Goal: Task Accomplishment & Management: Complete application form

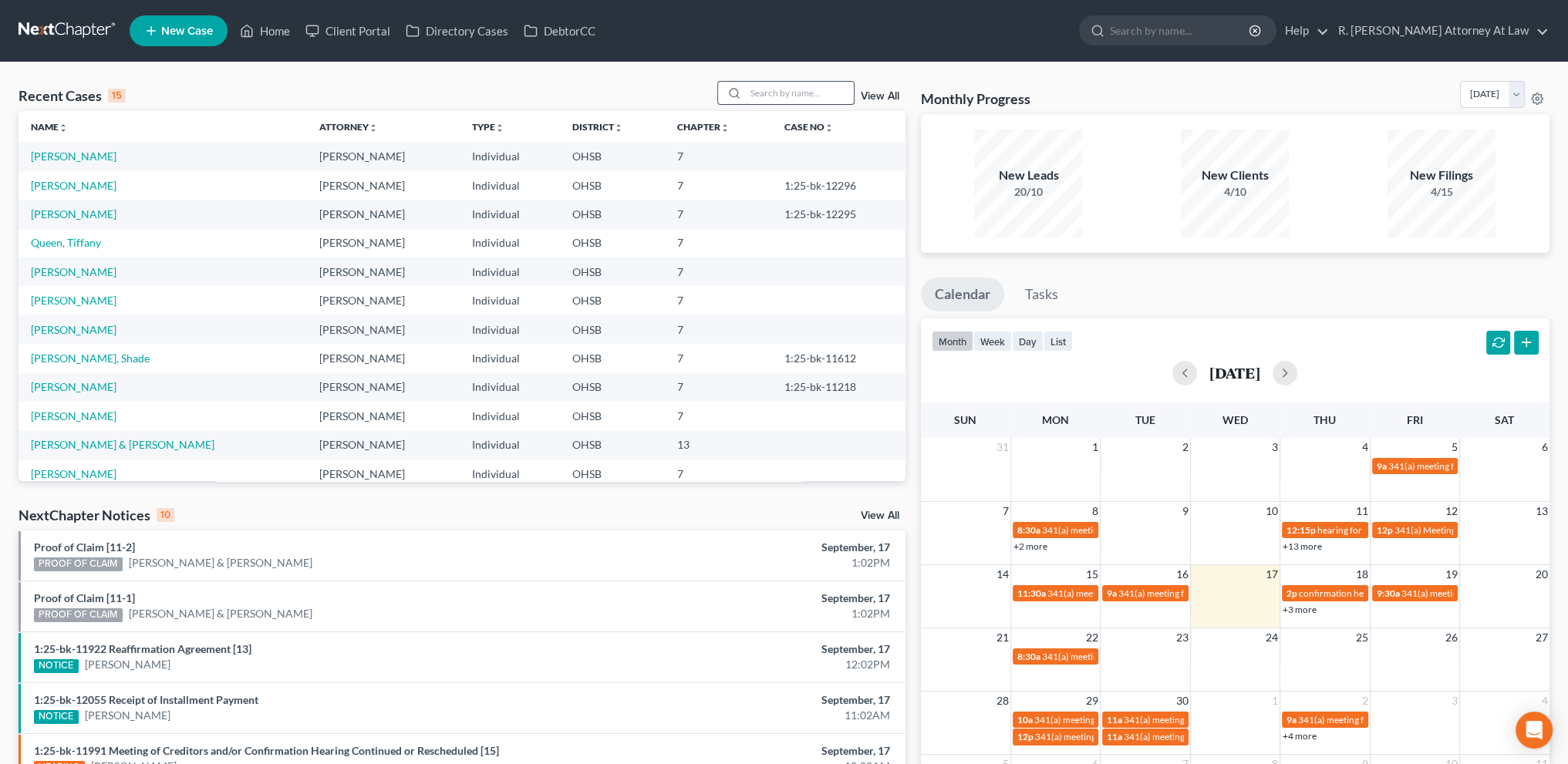
click at [775, 93] on input "search" at bounding box center [799, 92] width 108 height 23
type input "queen"
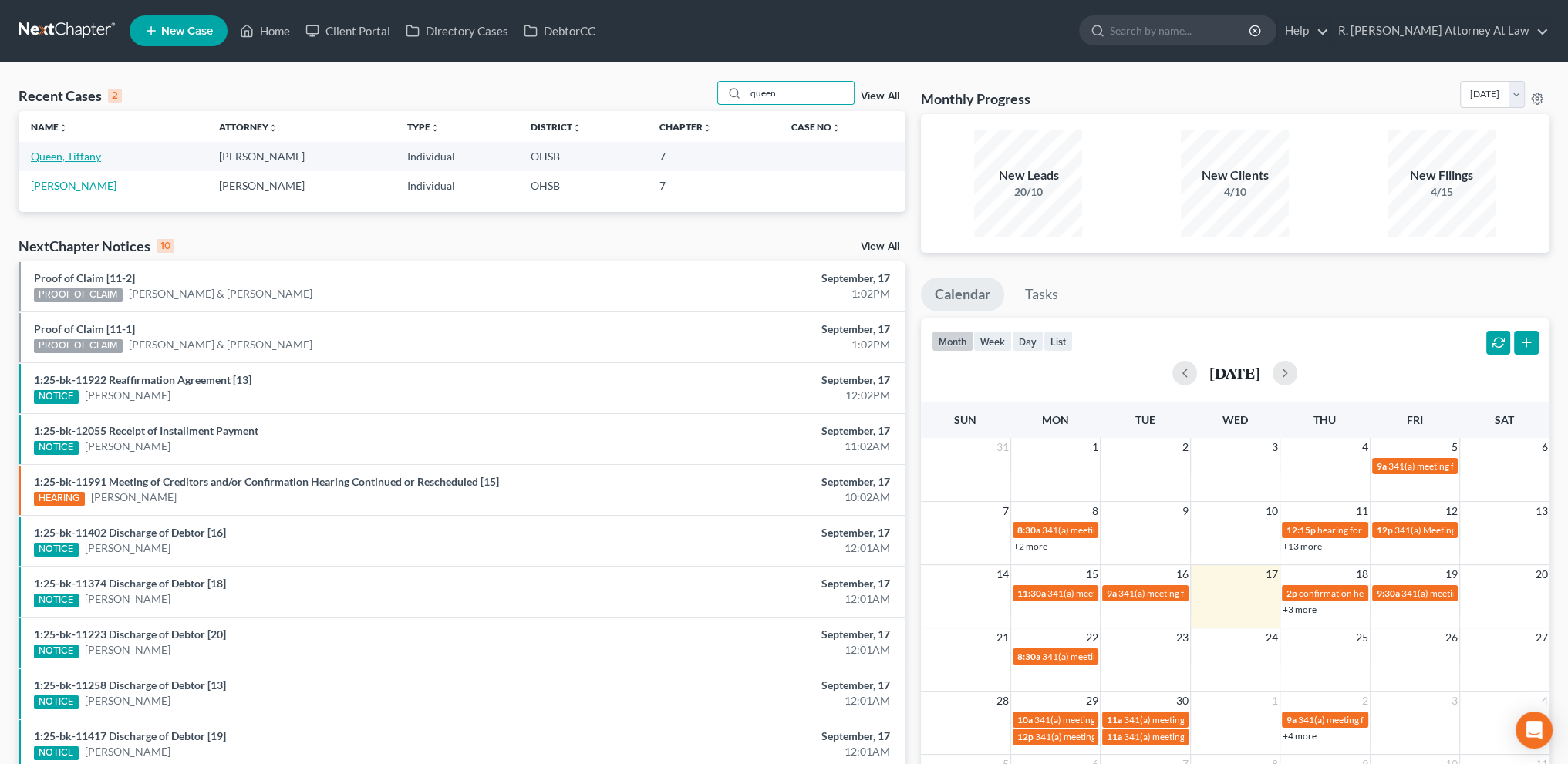
click at [73, 154] on link "Queen, Tiffany" at bounding box center [66, 156] width 71 height 13
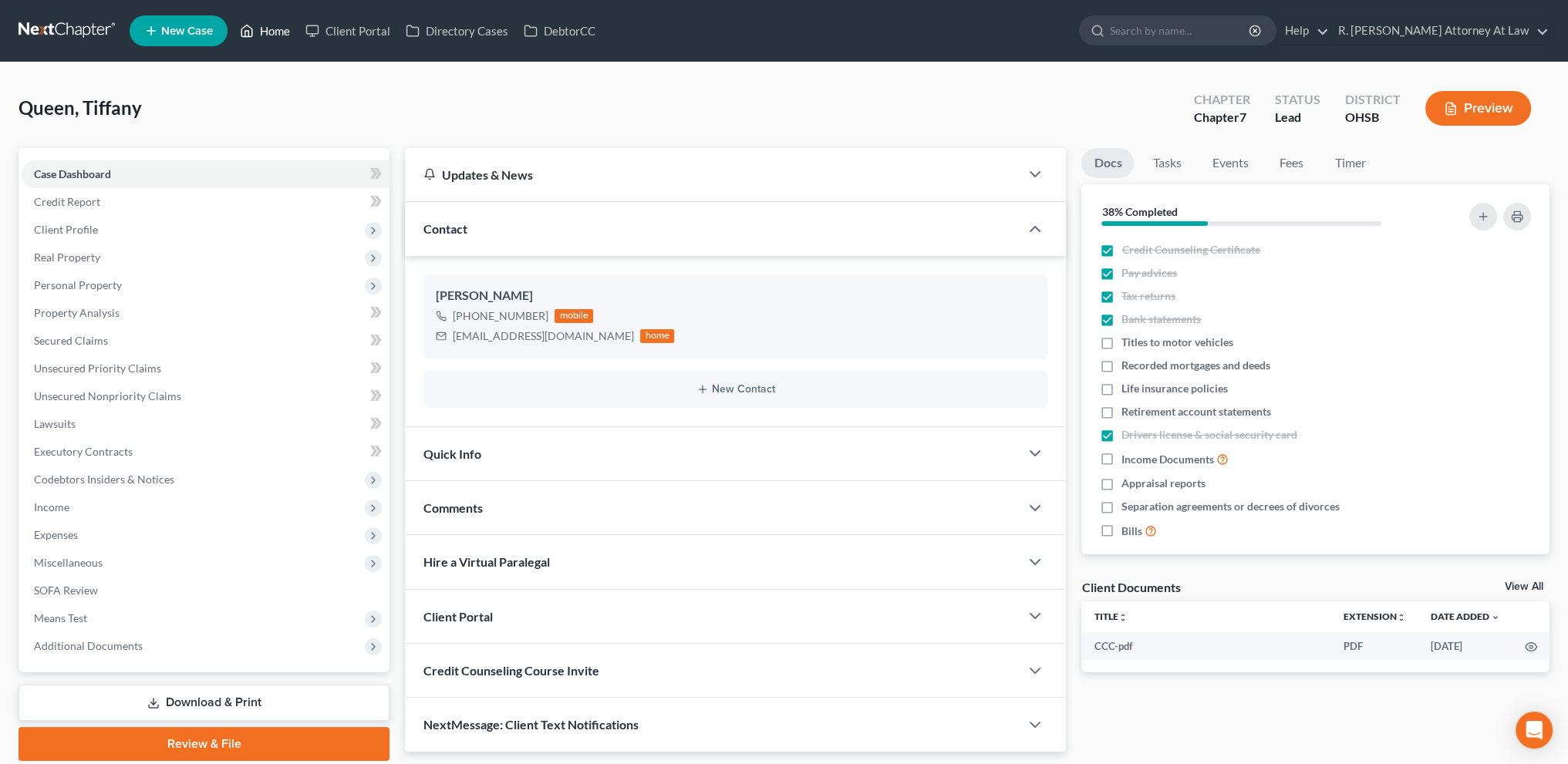
click at [269, 29] on link "Home" at bounding box center [264, 31] width 65 height 28
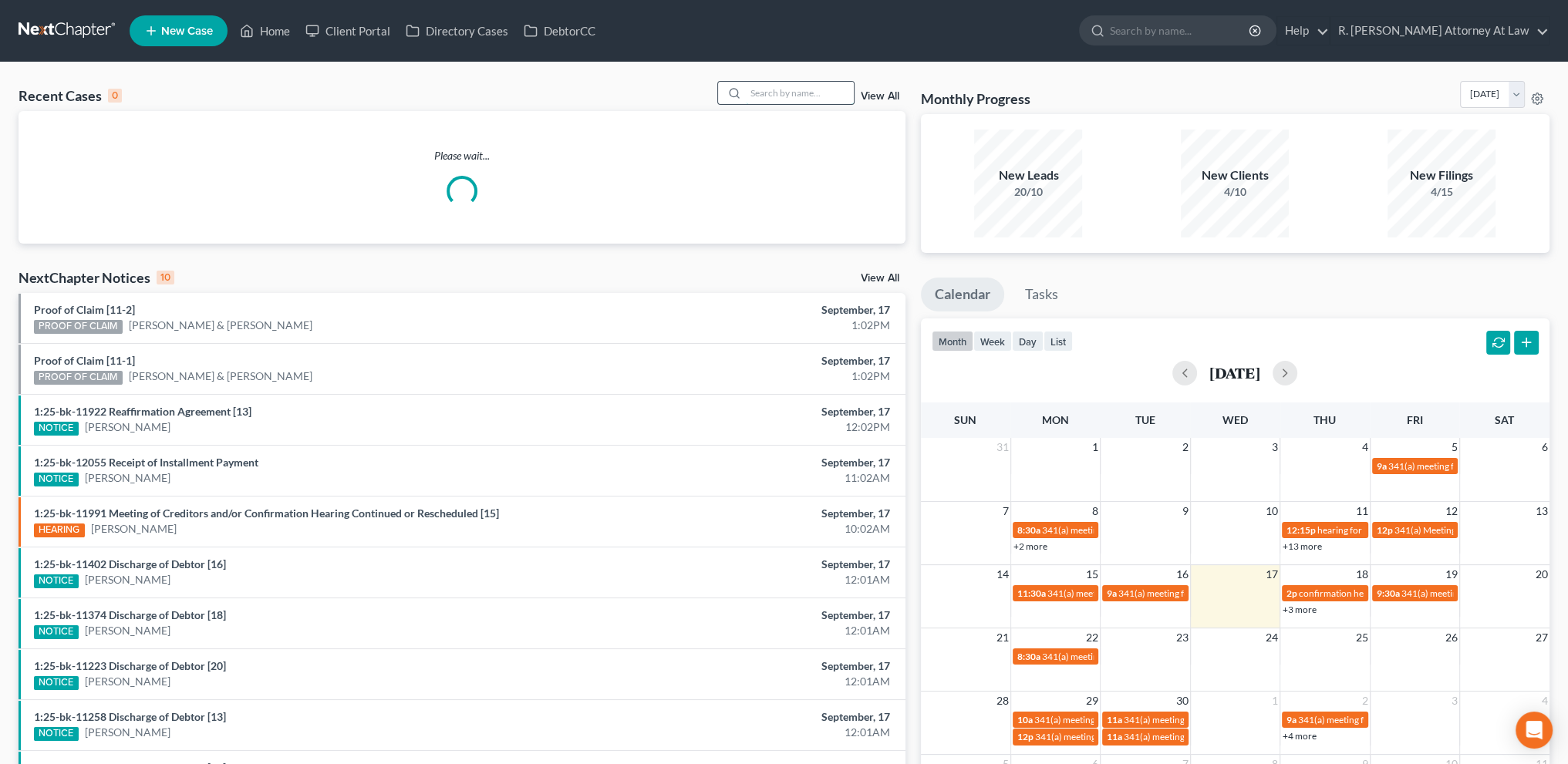
click at [767, 96] on input "search" at bounding box center [799, 92] width 108 height 23
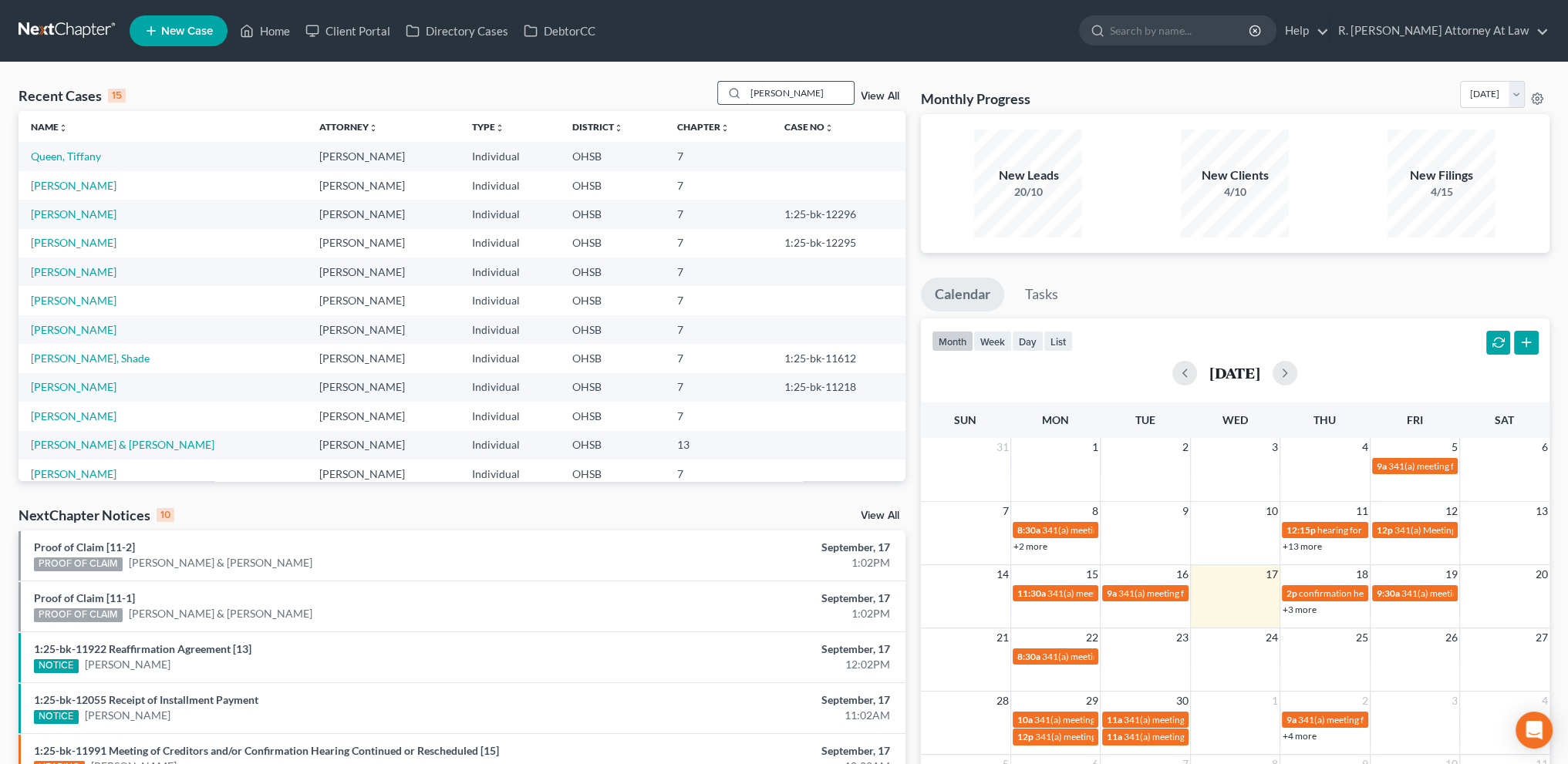
type input "[PERSON_NAME]"
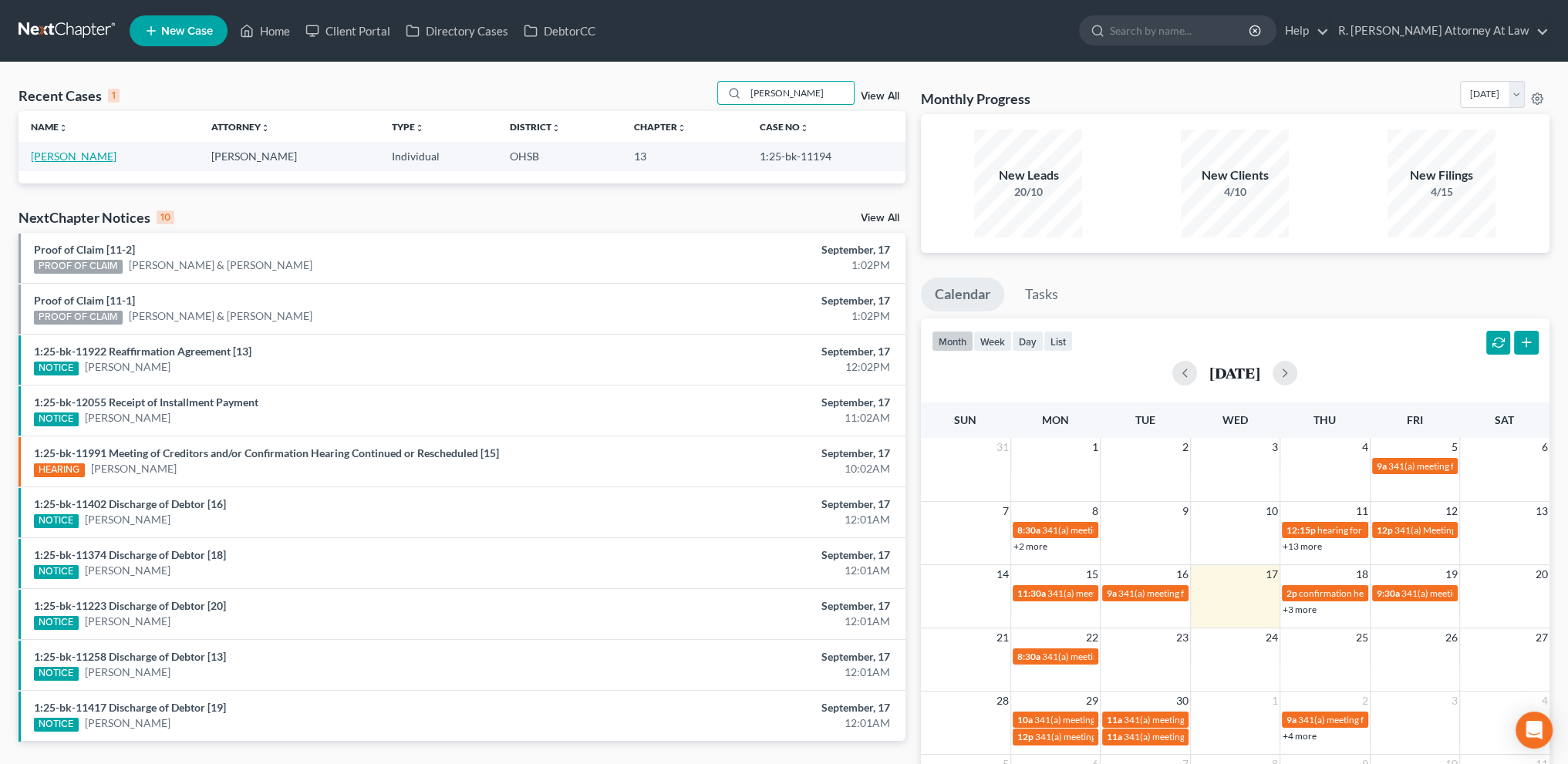
click at [88, 159] on link "[PERSON_NAME]" at bounding box center [73, 156] width 86 height 13
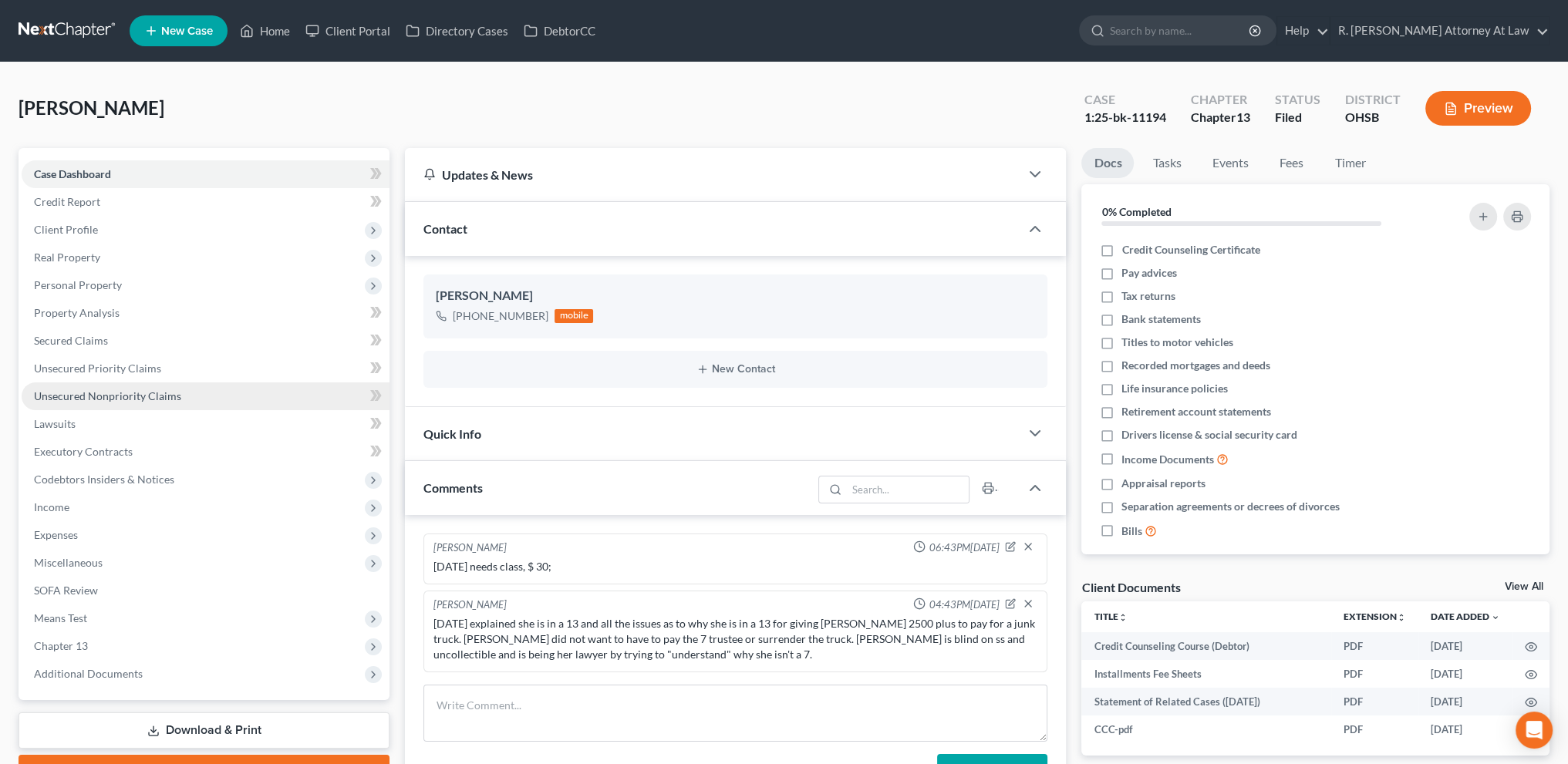
click at [100, 391] on span "Unsecured Nonpriority Claims" at bounding box center [107, 396] width 148 height 13
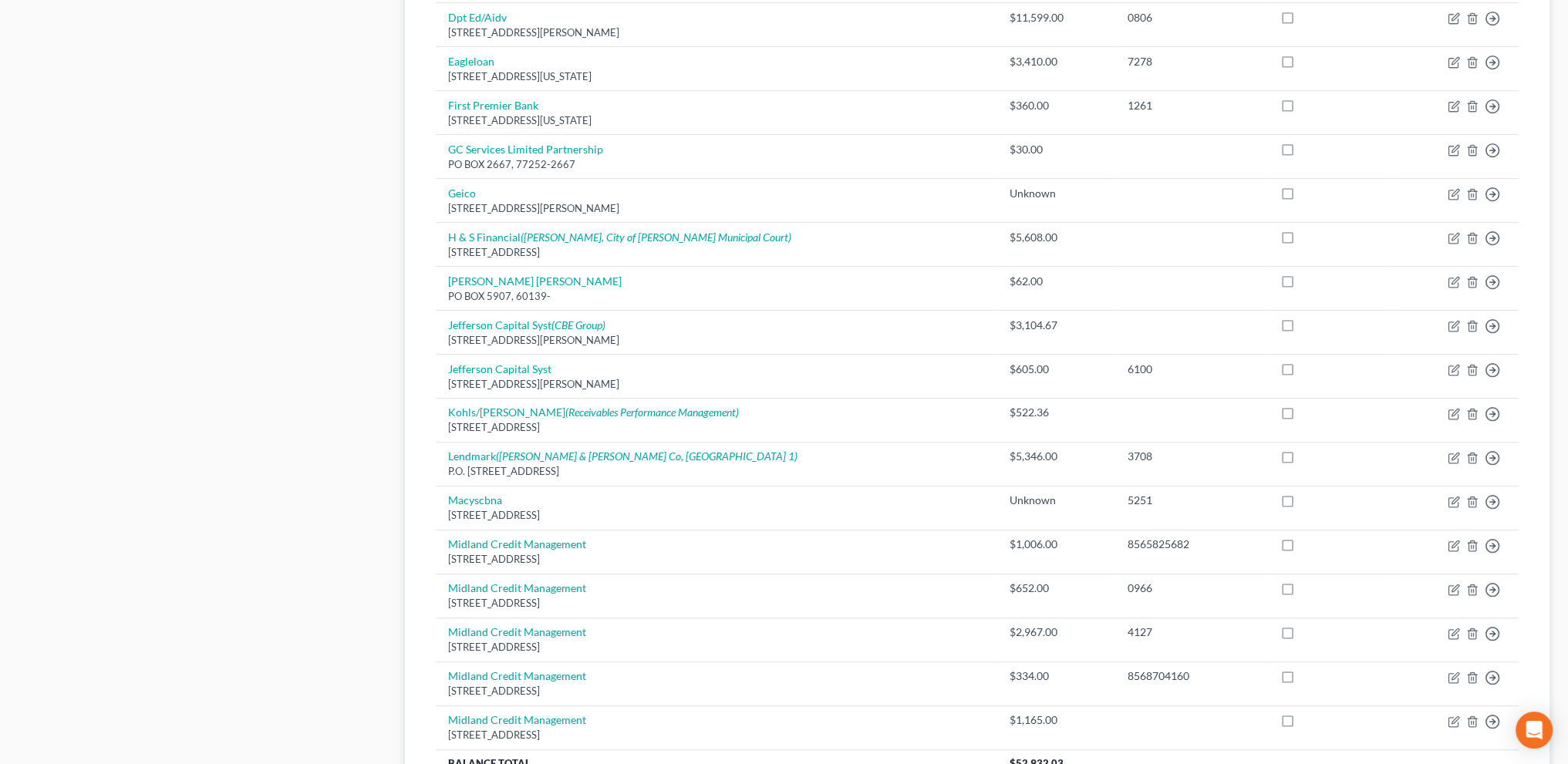
scroll to position [1015, 0]
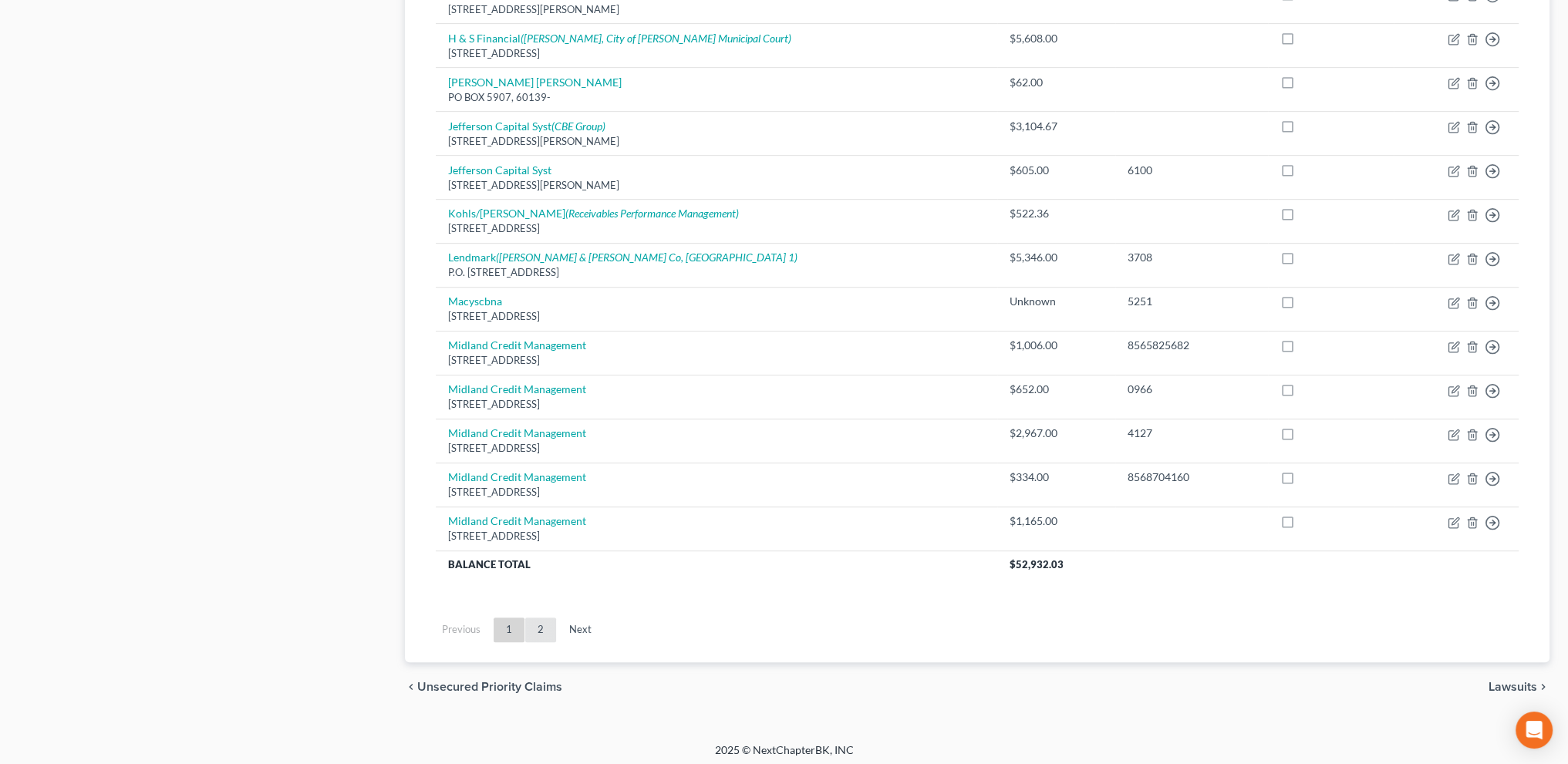
click at [548, 626] on link "2" at bounding box center [540, 630] width 31 height 24
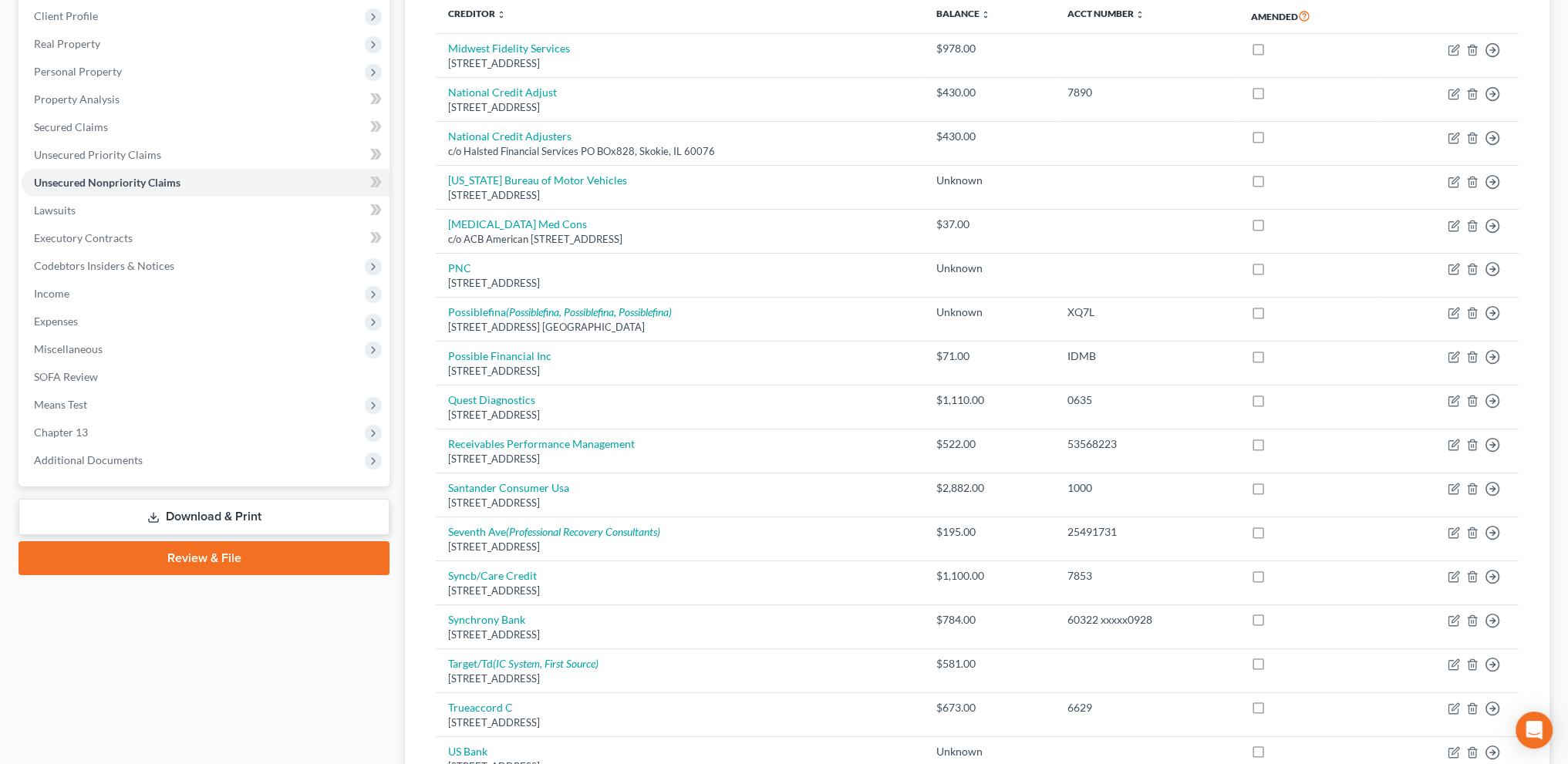
scroll to position [445, 0]
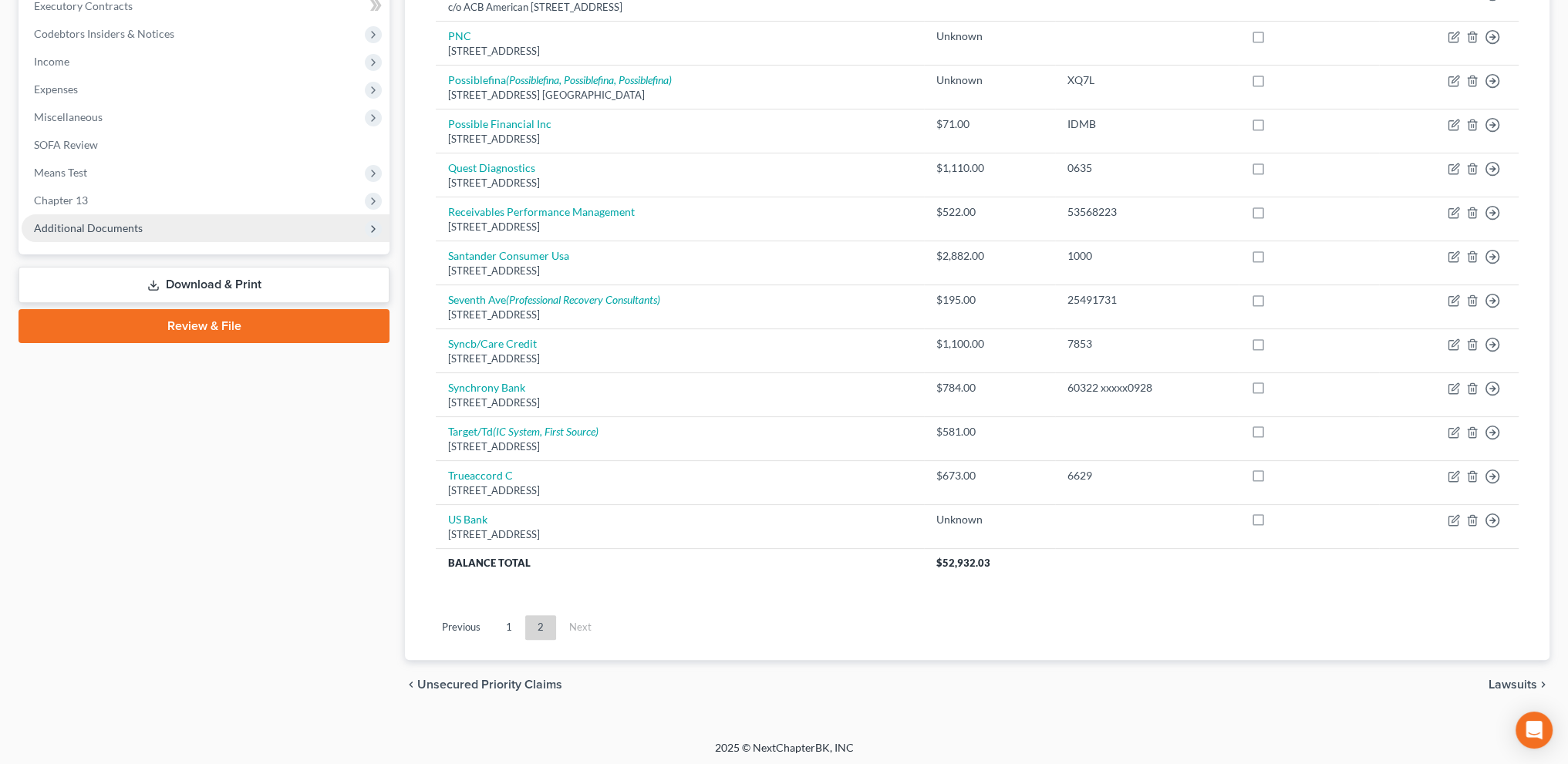
click at [90, 229] on span "Additional Documents" at bounding box center [88, 228] width 109 height 13
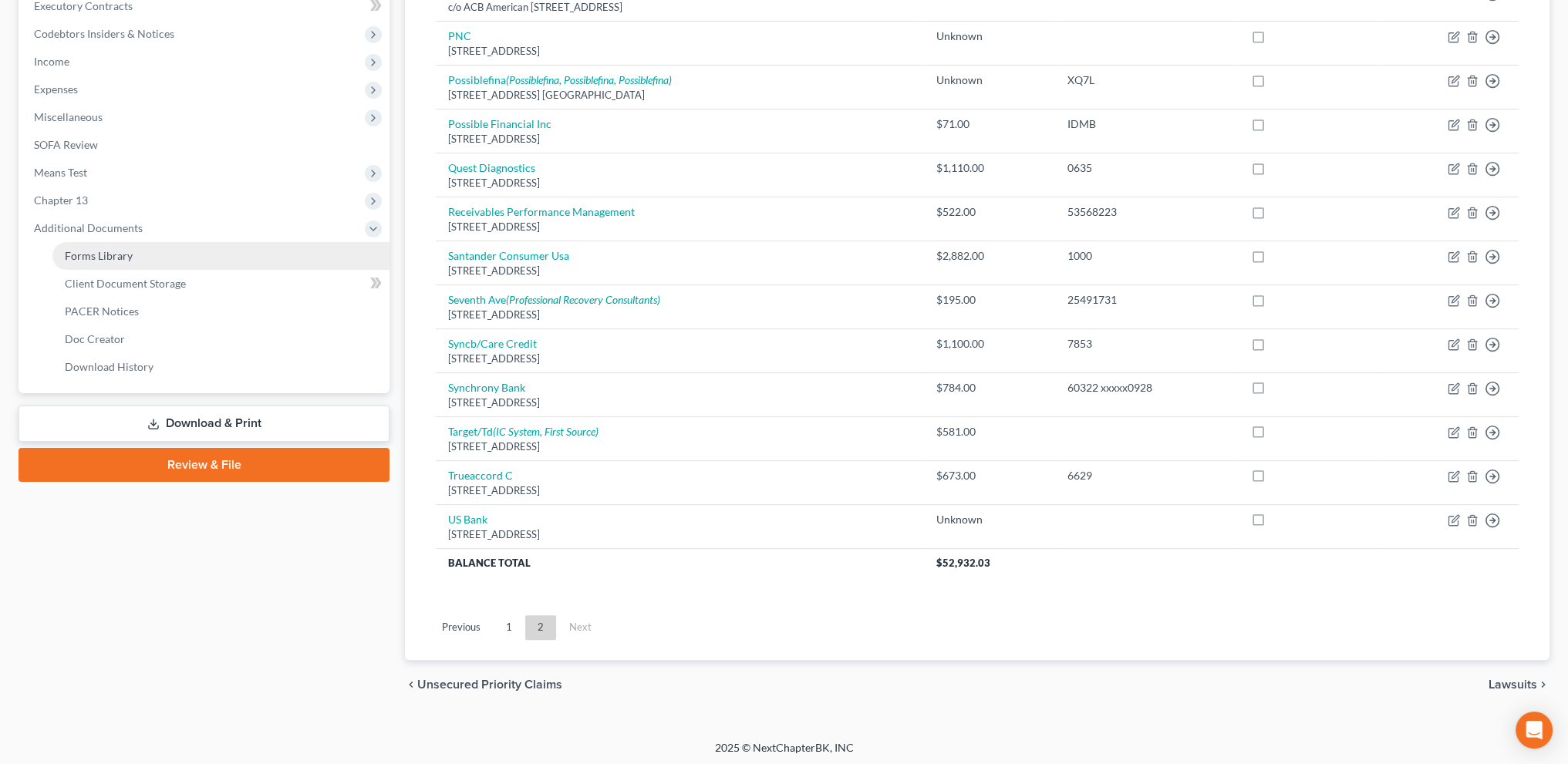
click at [91, 255] on span "Forms Library" at bounding box center [99, 255] width 68 height 13
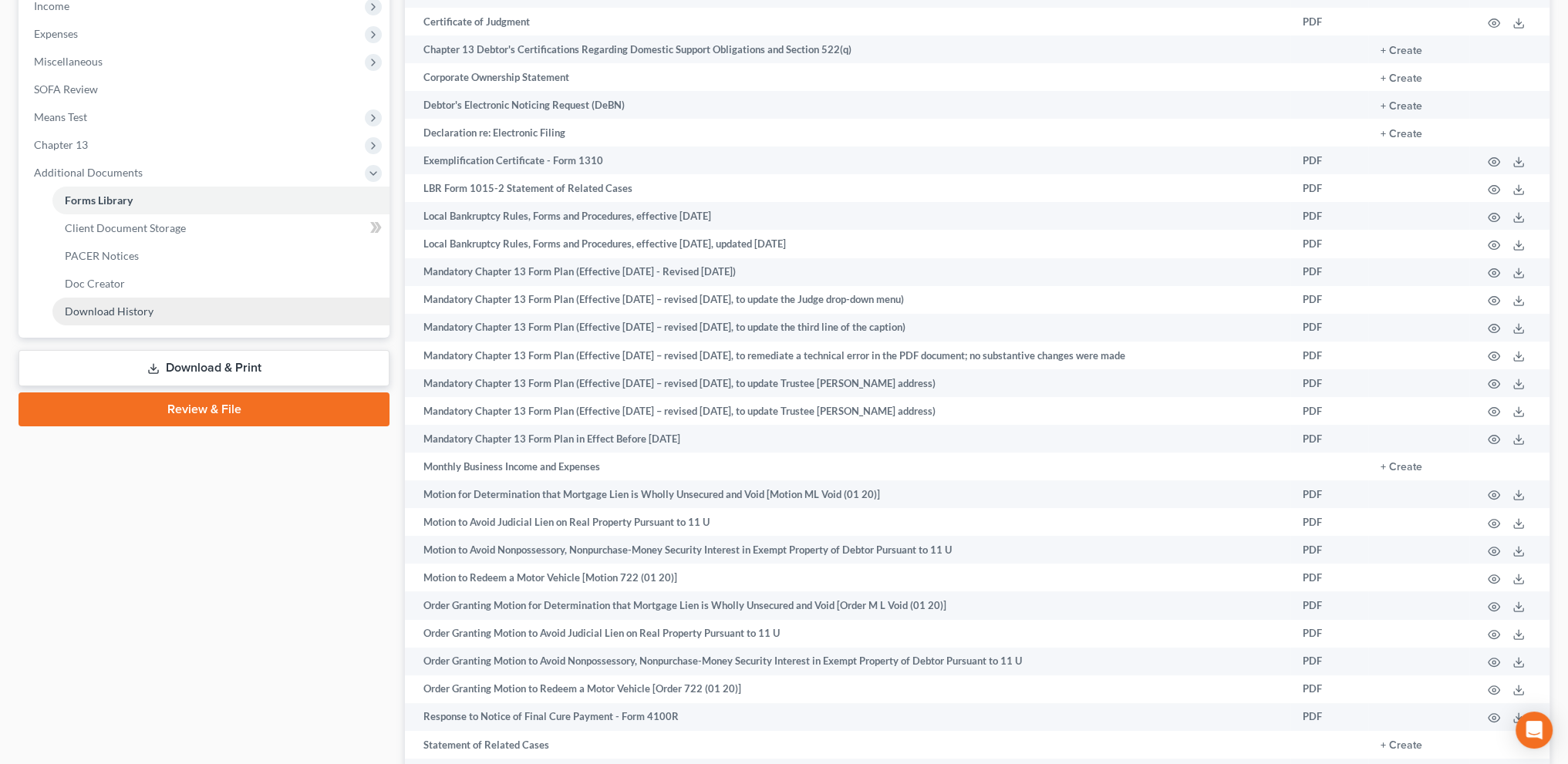
click at [131, 314] on span "Download History" at bounding box center [110, 311] width 89 height 13
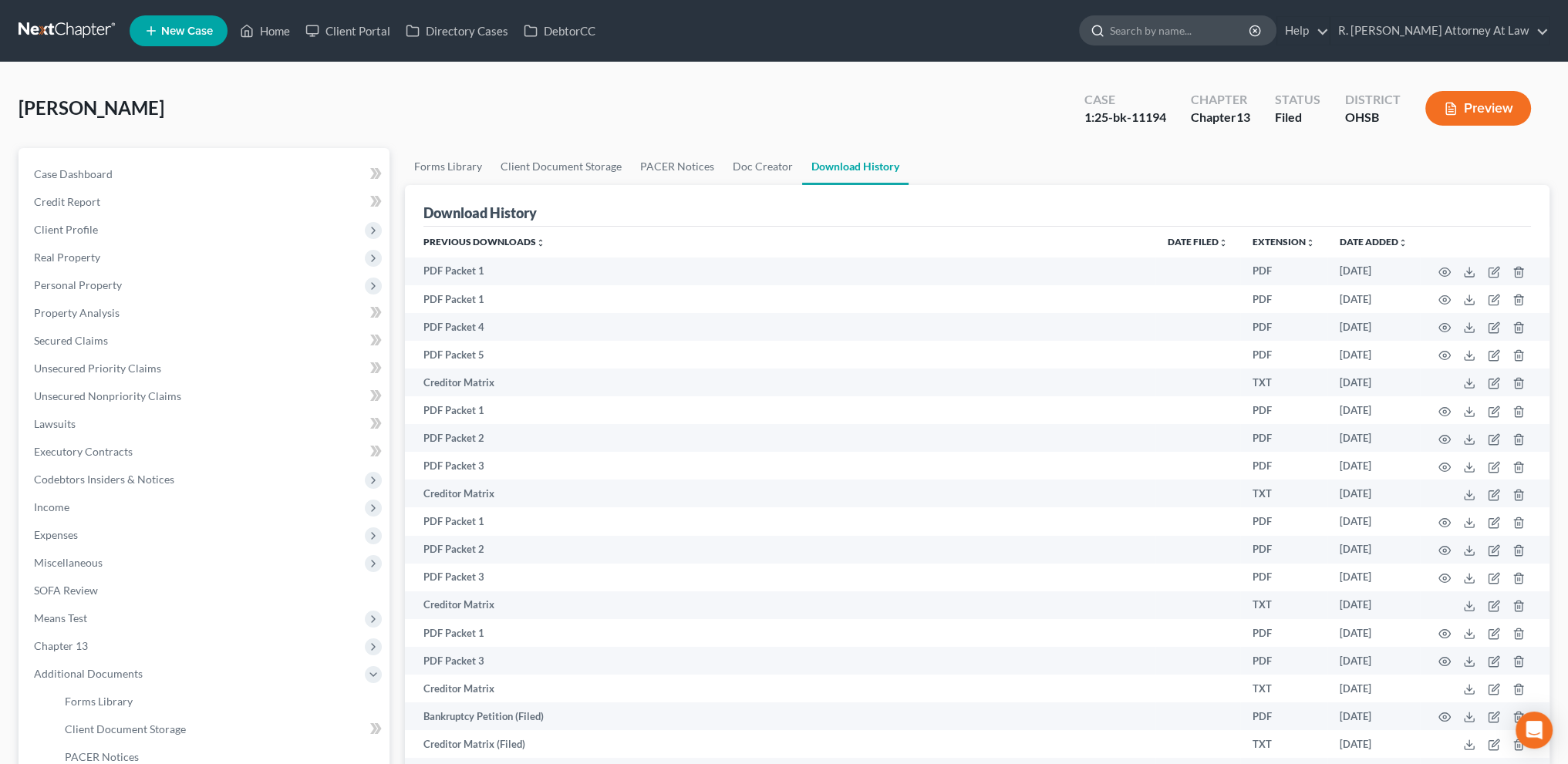
click at [1152, 24] on input "search" at bounding box center [1181, 31] width 141 height 29
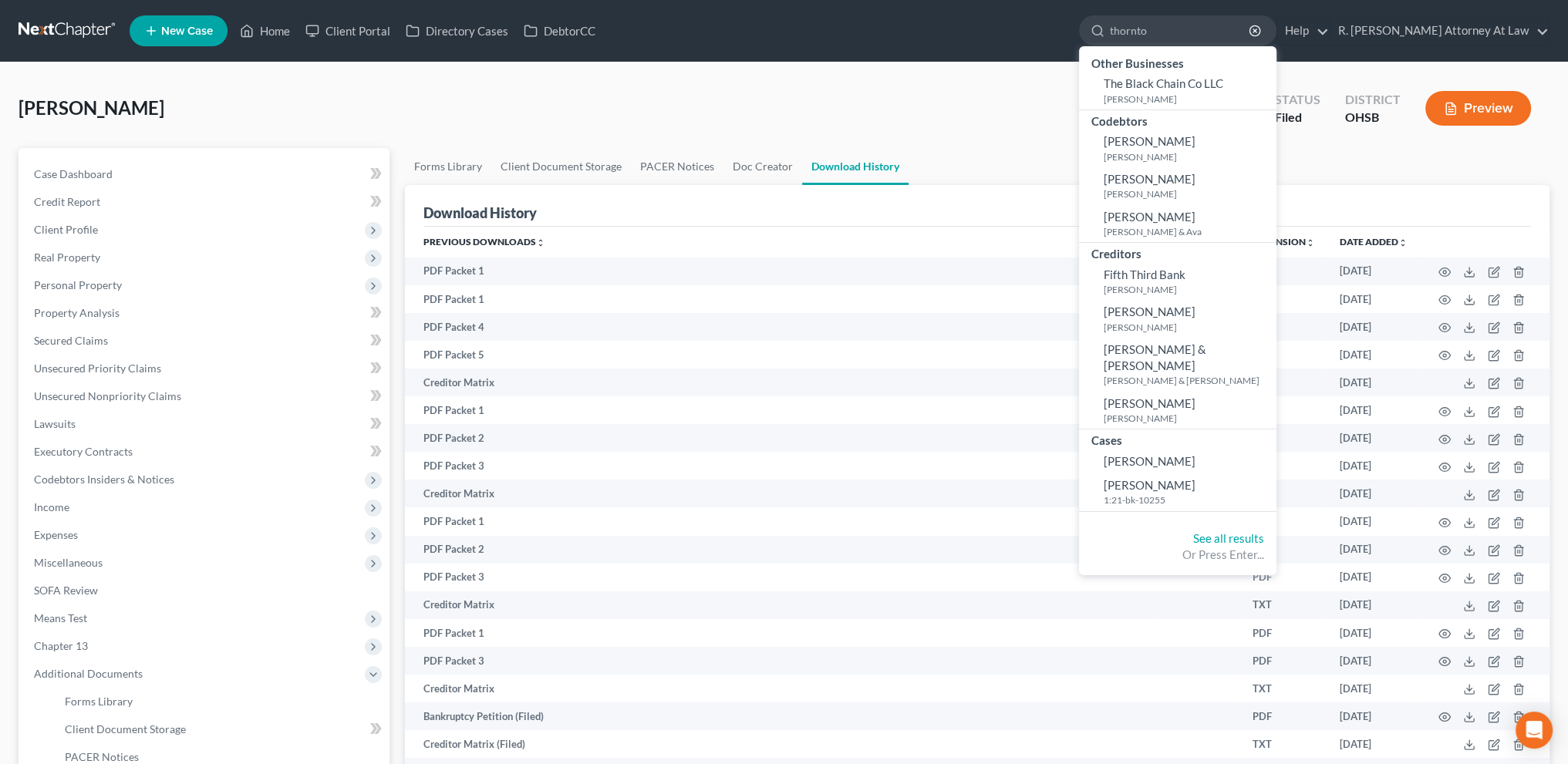
type input "[PERSON_NAME]"
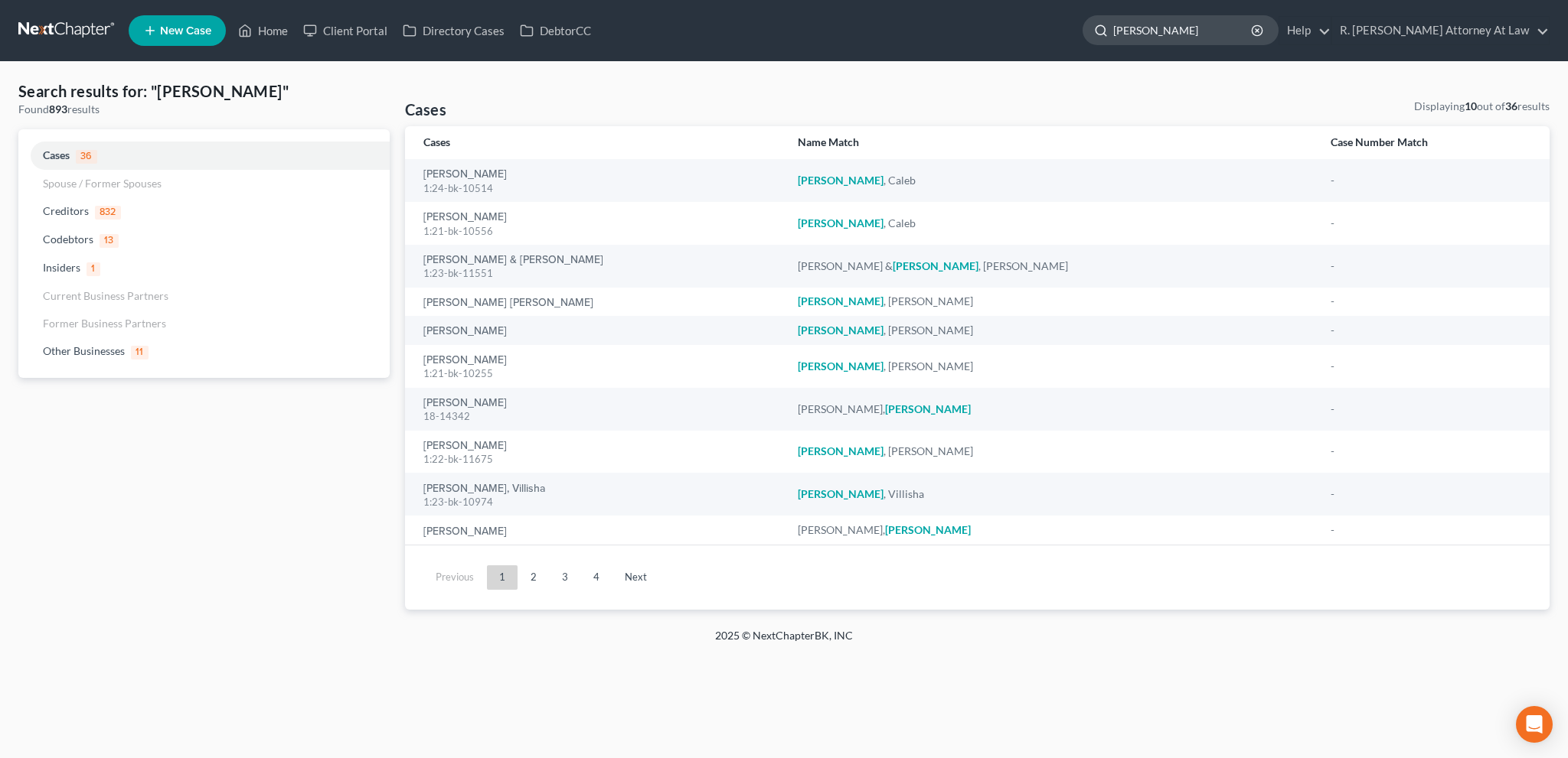
click at [1200, 30] on input "[PERSON_NAME]" at bounding box center [1183, 31] width 140 height 29
type input "t"
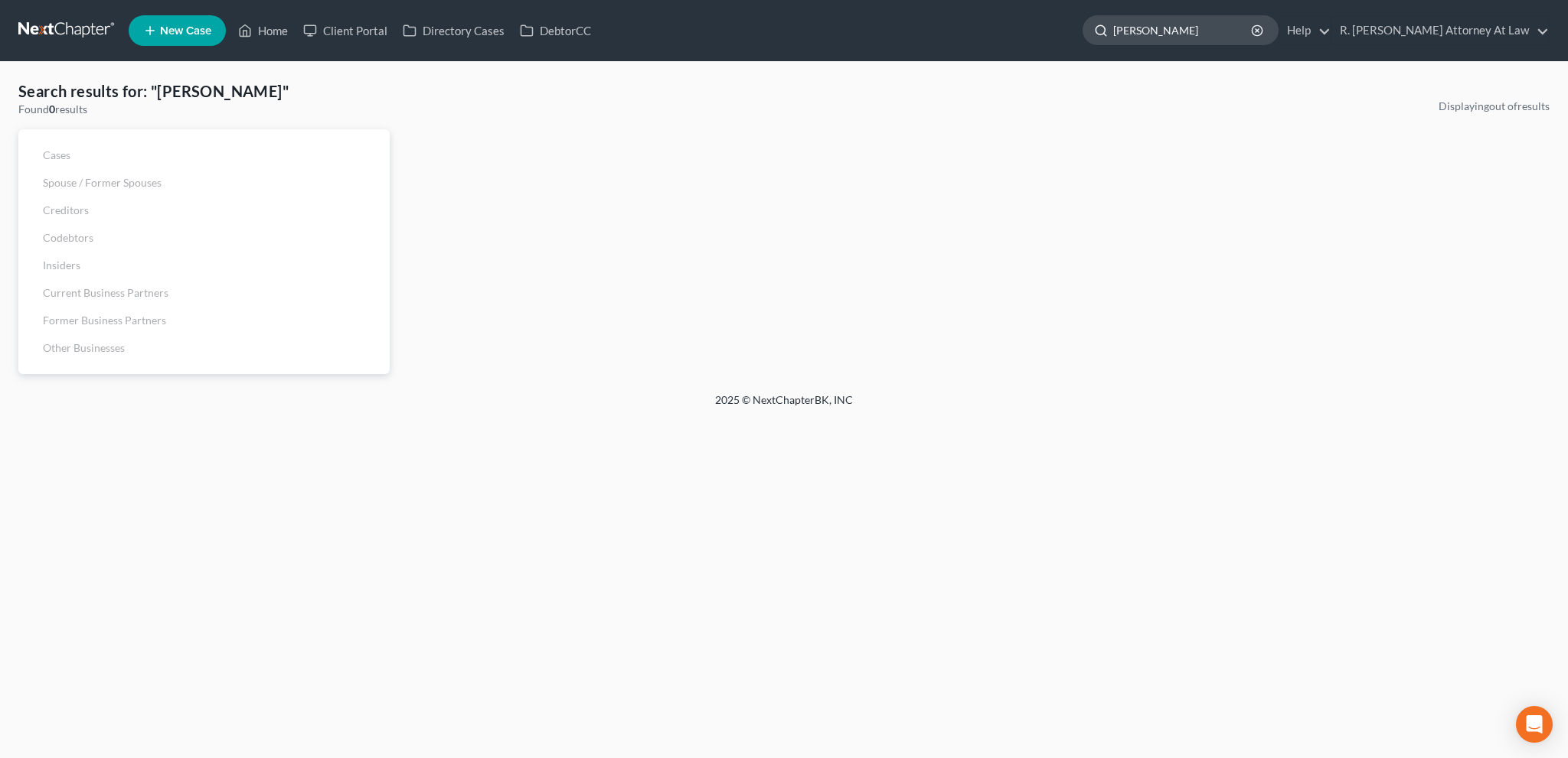
type input "[PERSON_NAME]"
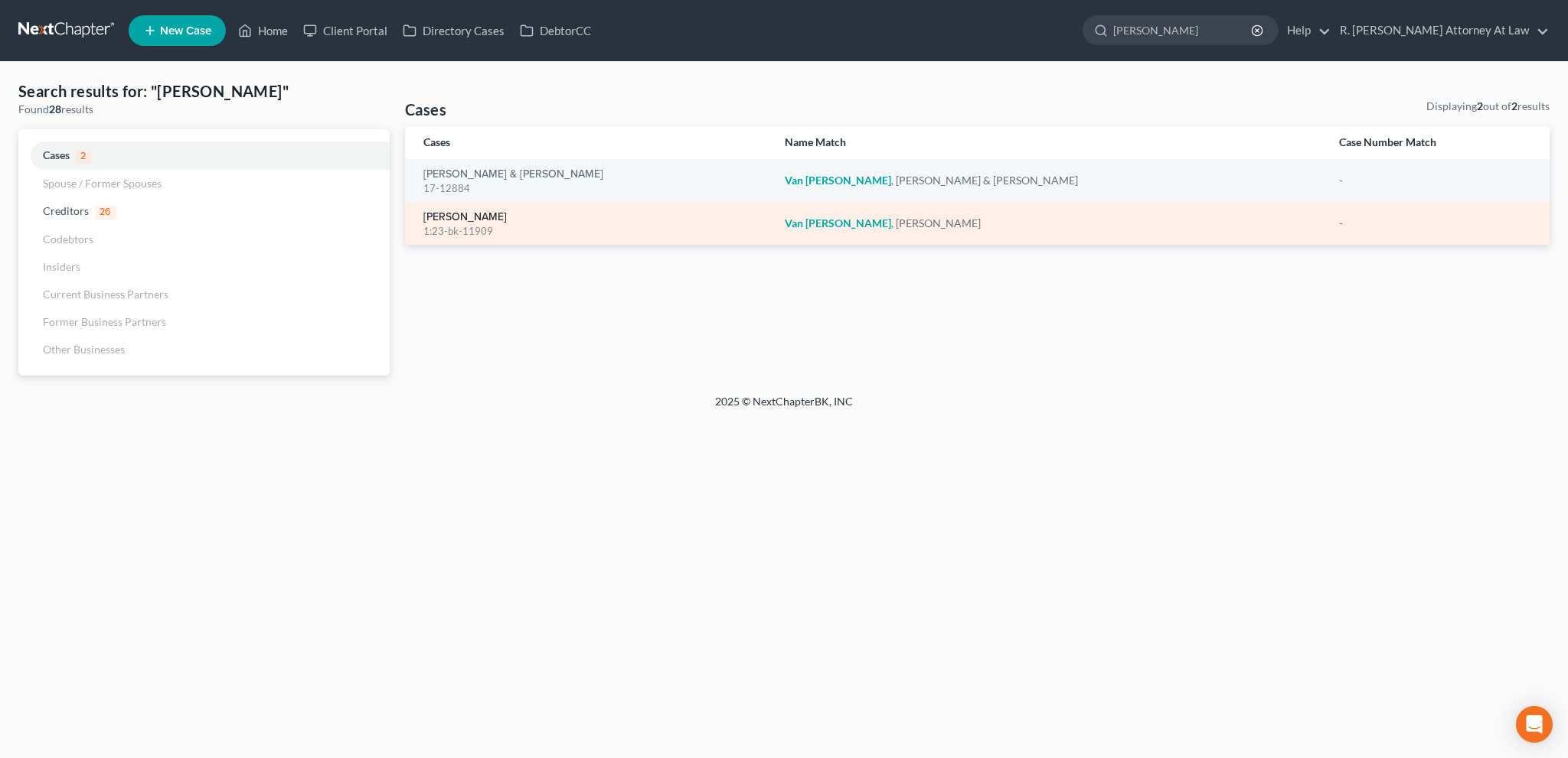
click at [452, 219] on link "[PERSON_NAME]" at bounding box center [465, 217] width 84 height 11
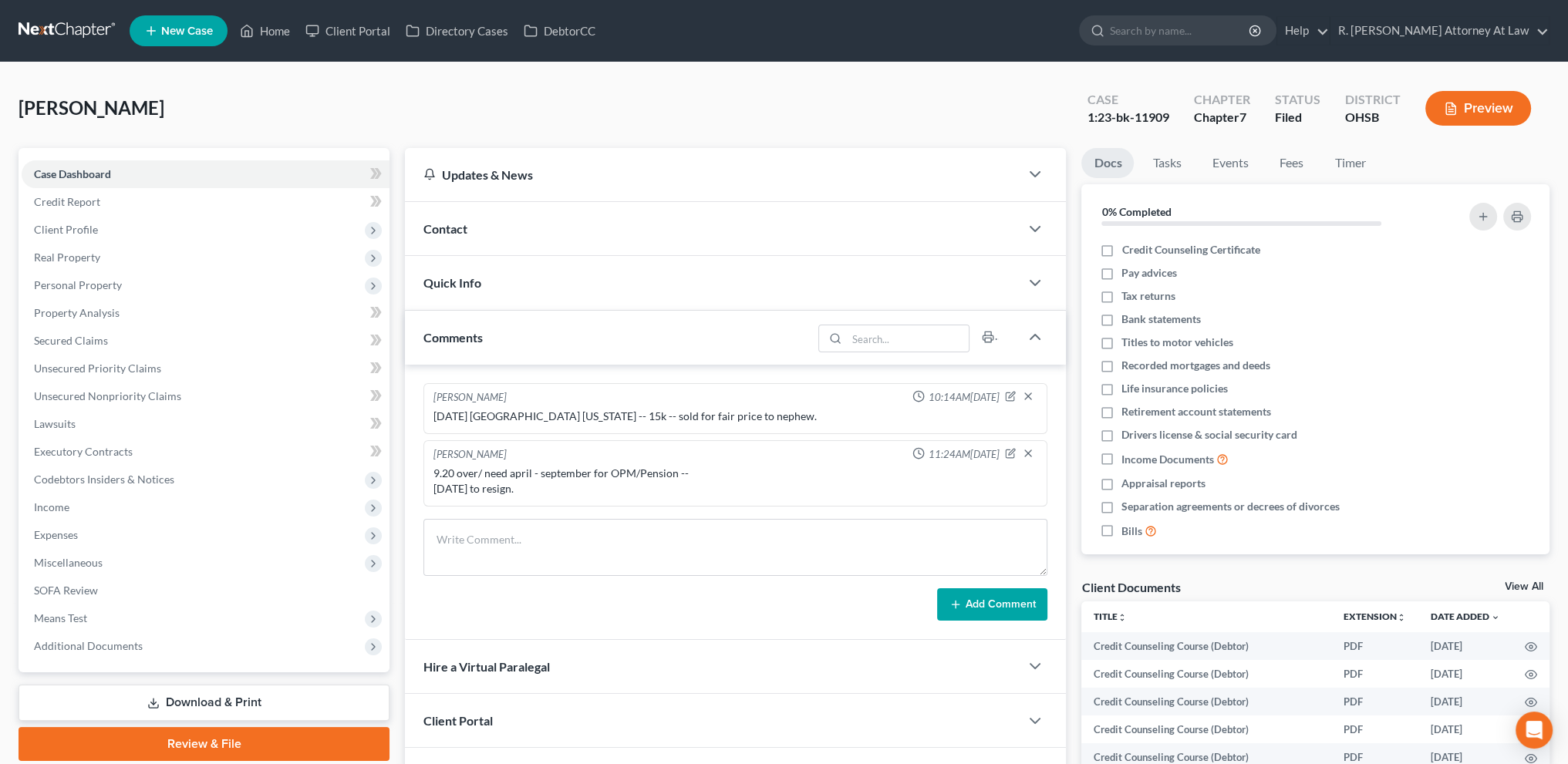
click at [430, 222] on span "Contact" at bounding box center [445, 229] width 44 height 14
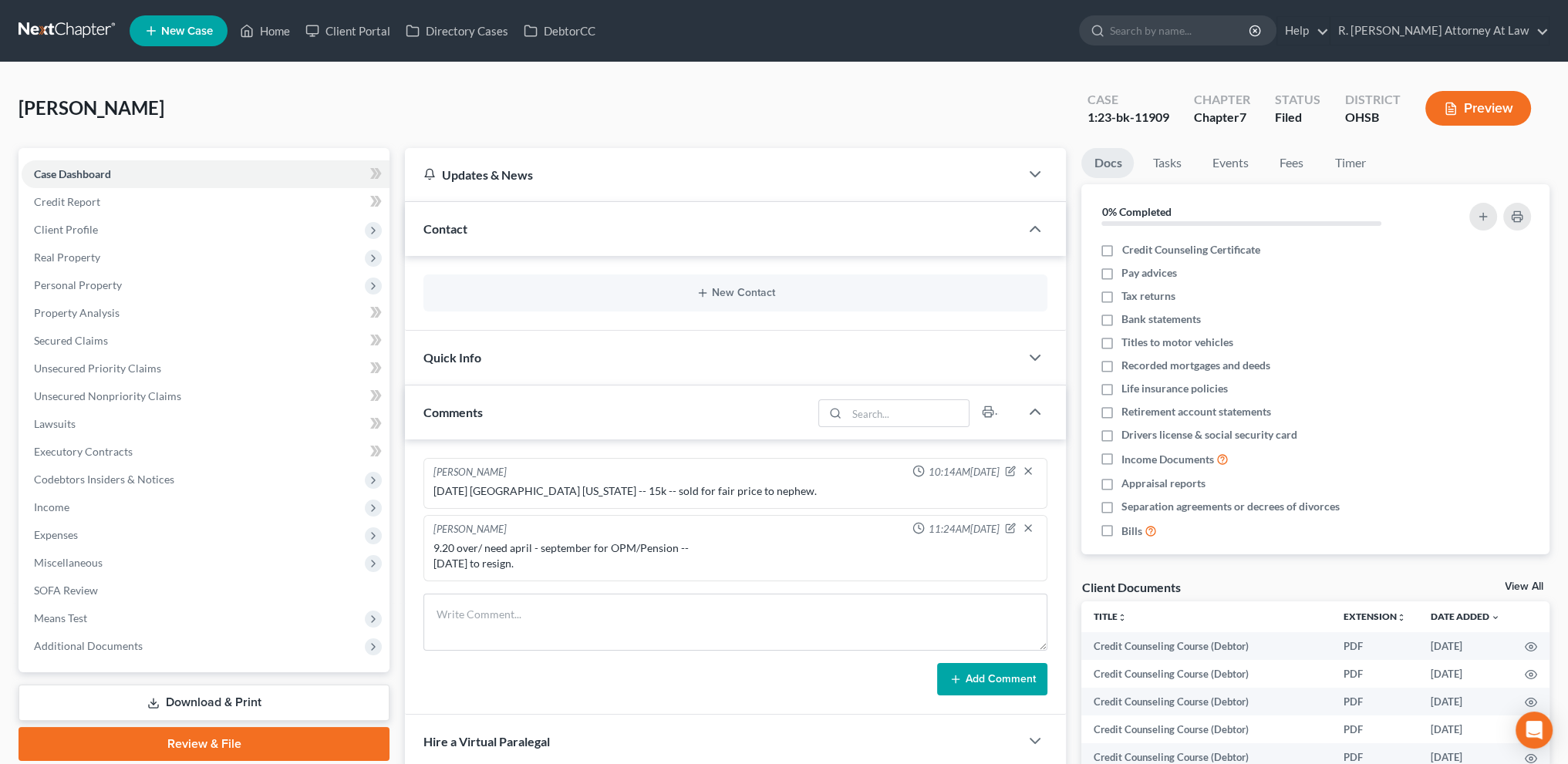
click at [475, 412] on span "Comments" at bounding box center [454, 412] width 60 height 14
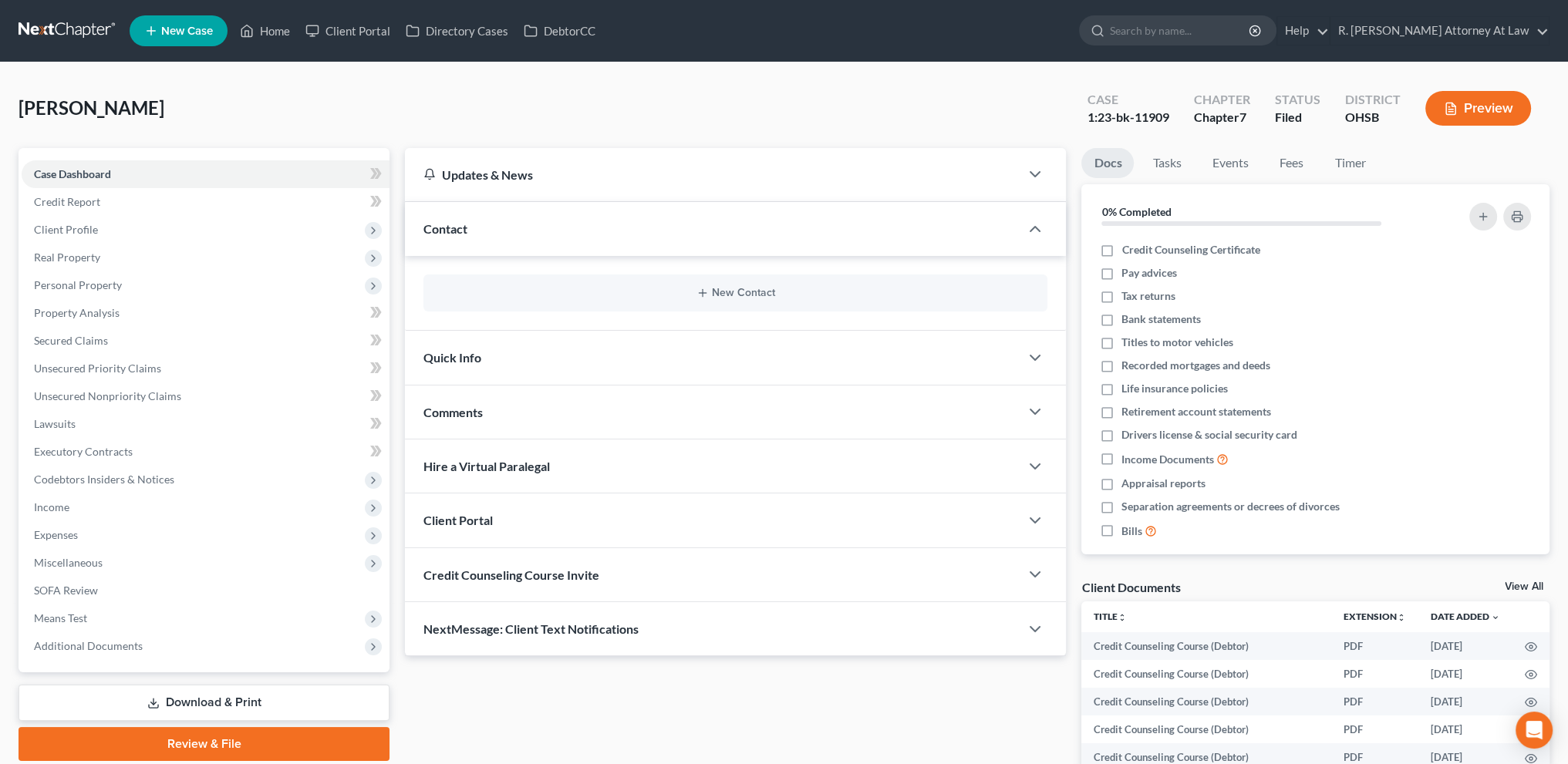
click at [475, 411] on span "Comments" at bounding box center [454, 412] width 60 height 14
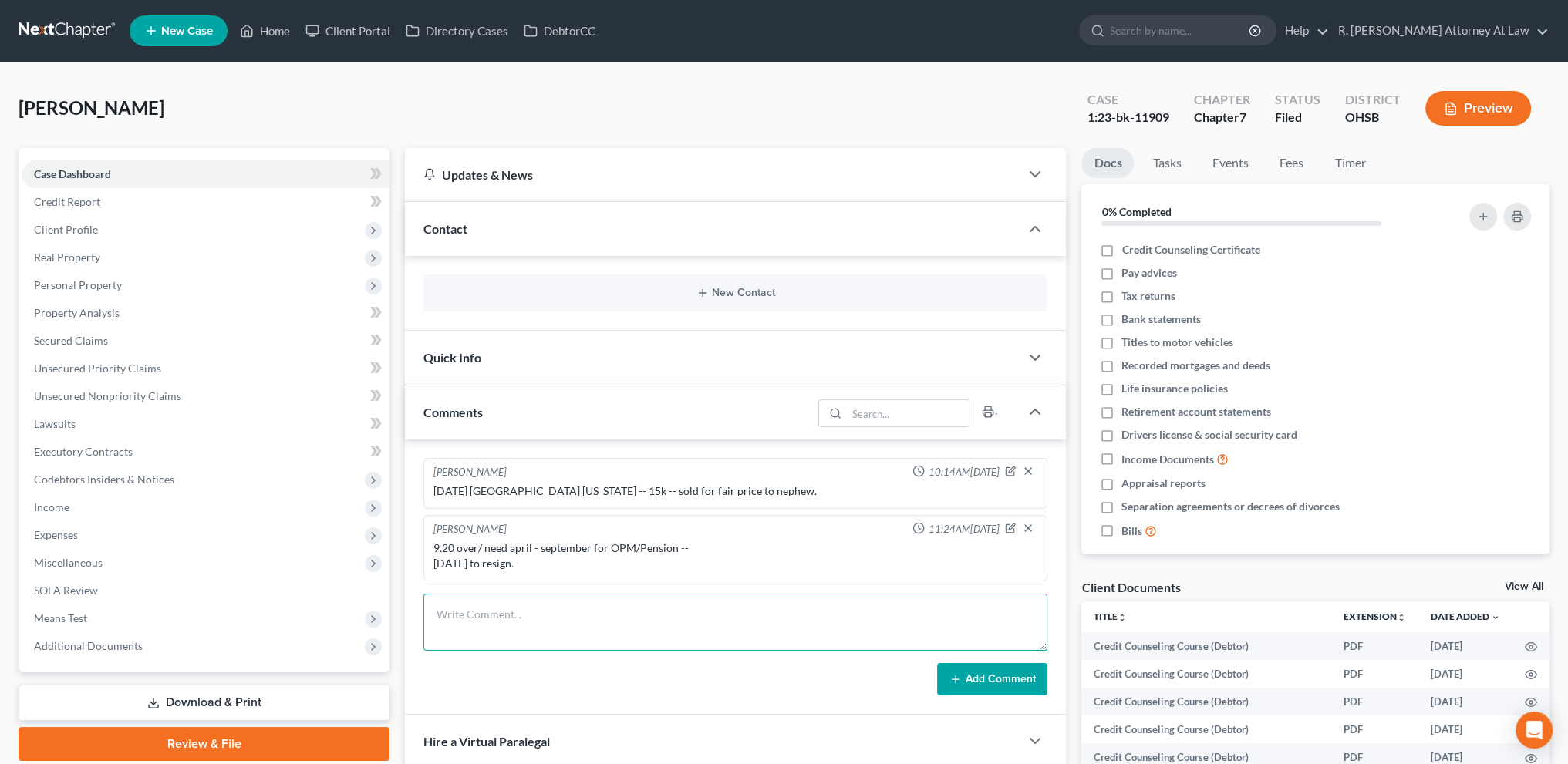
paste textarea "[EMAIL_ADDRESS][DOMAIN_NAME] Text Reminder Number: [PHONE_NUMBER]"
type textarea "[EMAIL_ADDRESS][DOMAIN_NAME] Text Reminder Number: [PHONE_NUMBER]"
click at [967, 681] on button "Add Comment" at bounding box center [992, 680] width 110 height 33
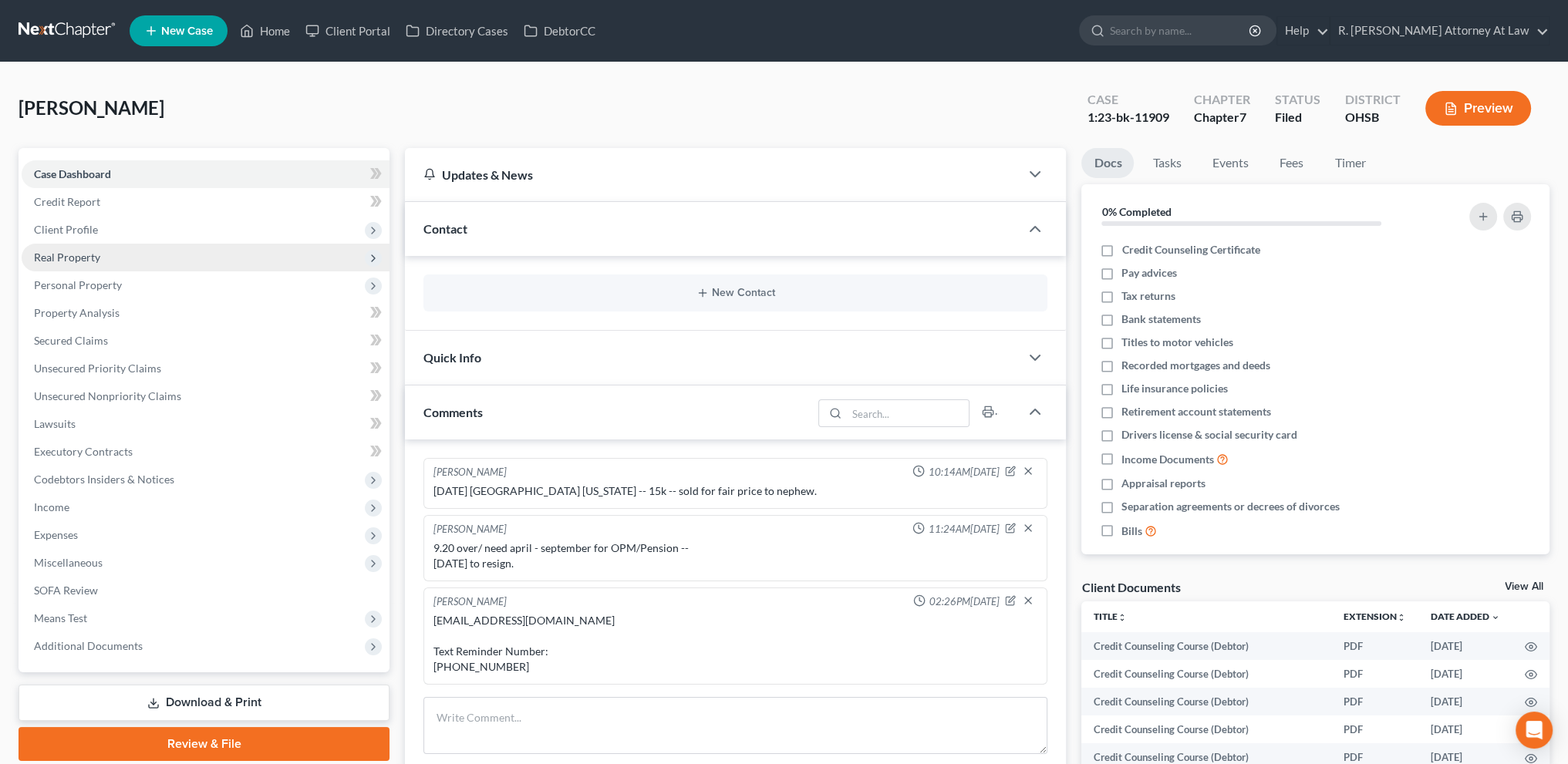
click at [68, 258] on span "Real Property" at bounding box center [66, 257] width 66 height 13
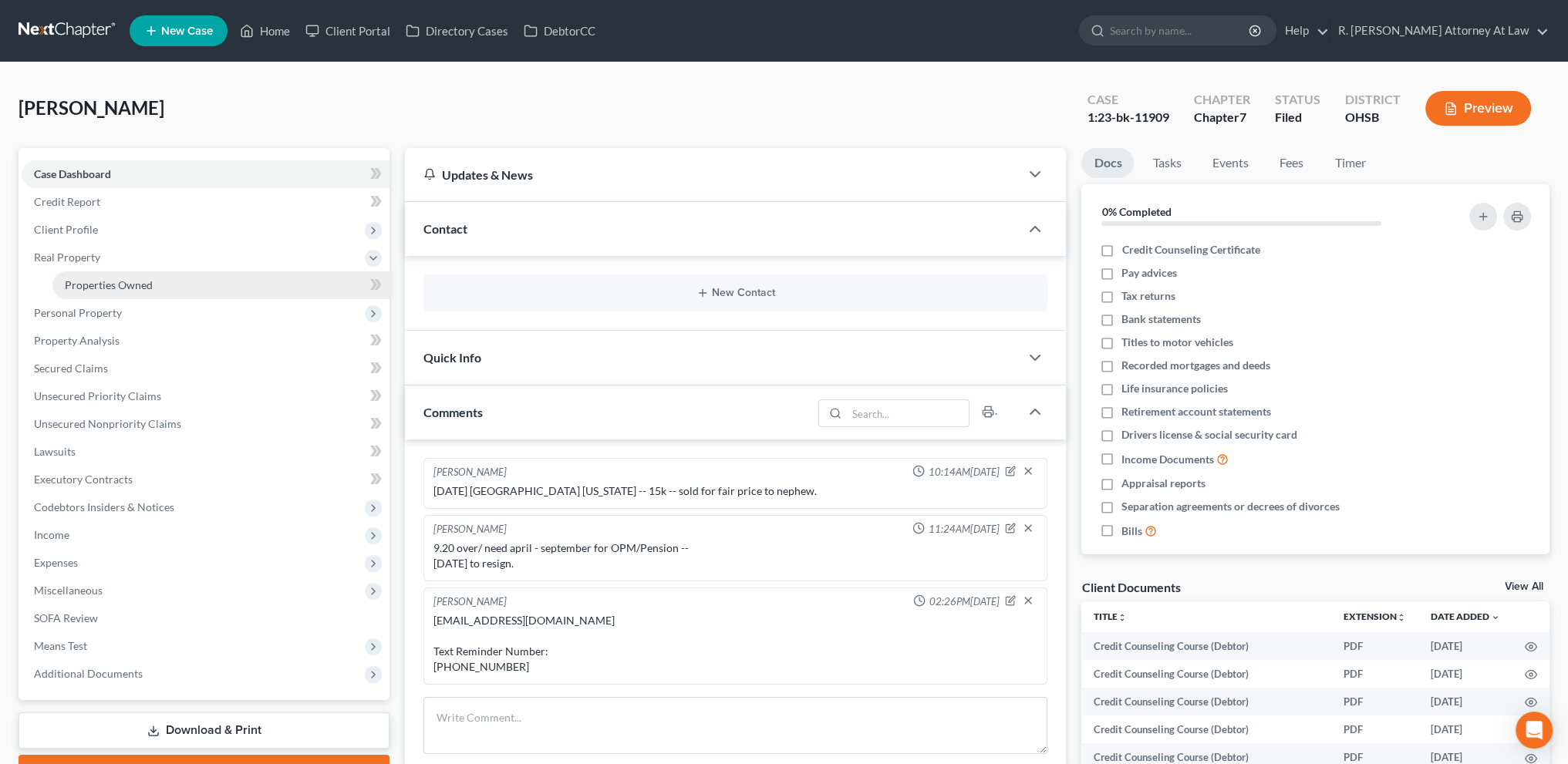
click at [81, 282] on span "Properties Owned" at bounding box center [109, 285] width 88 height 13
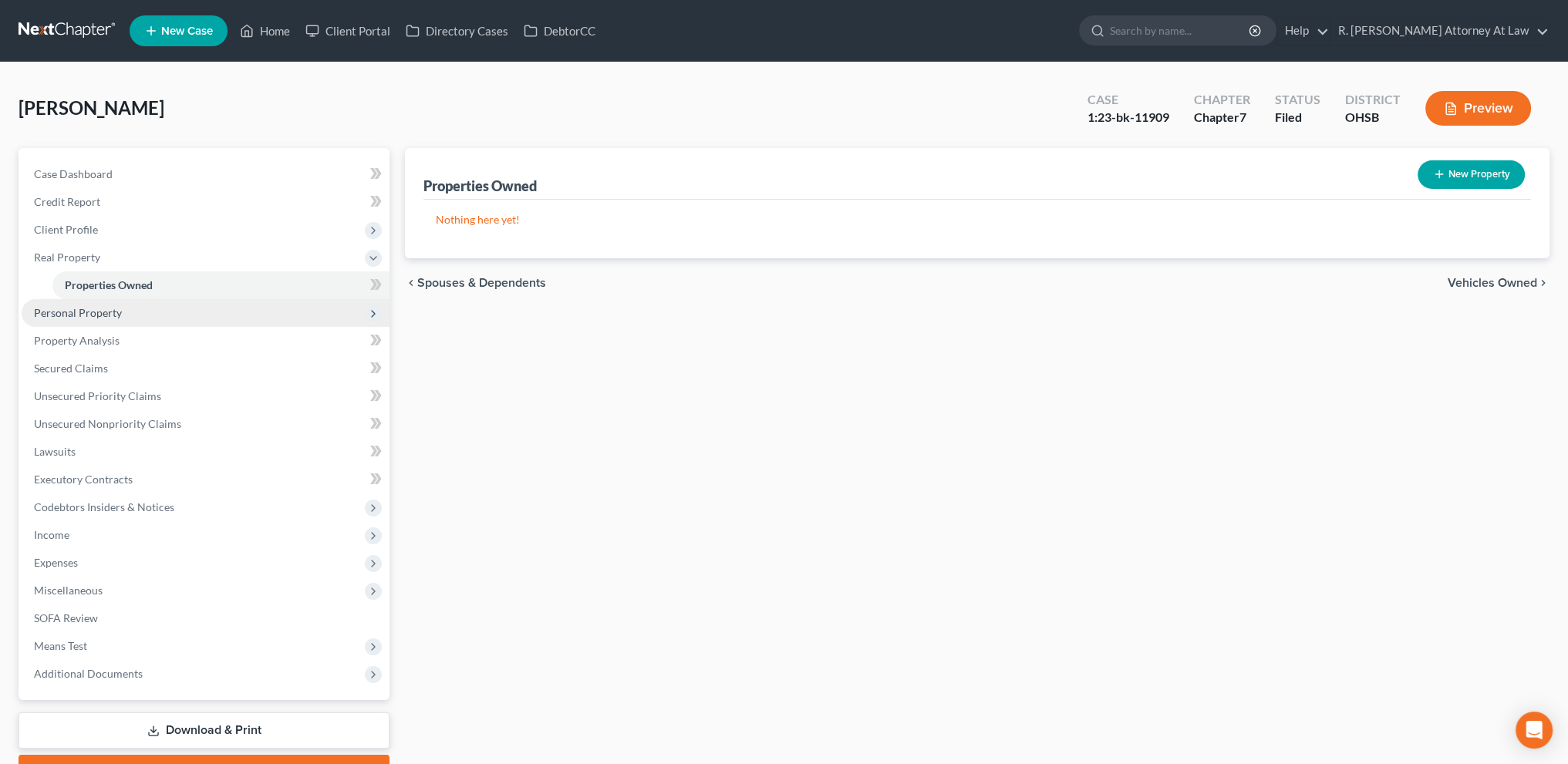
click at [76, 306] on span "Personal Property" at bounding box center [77, 312] width 88 height 13
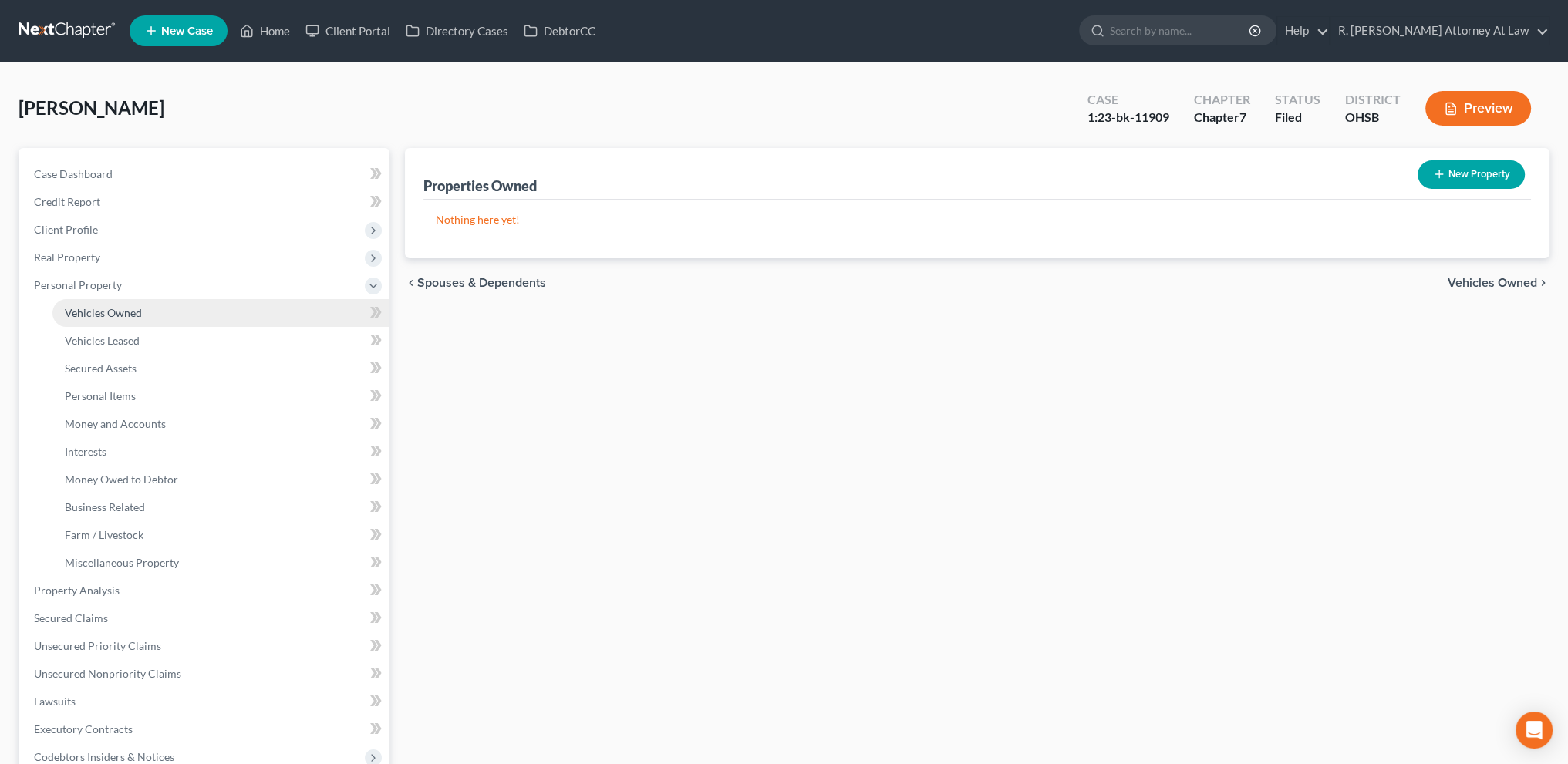
click at [81, 310] on span "Vehicles Owned" at bounding box center [103, 312] width 77 height 13
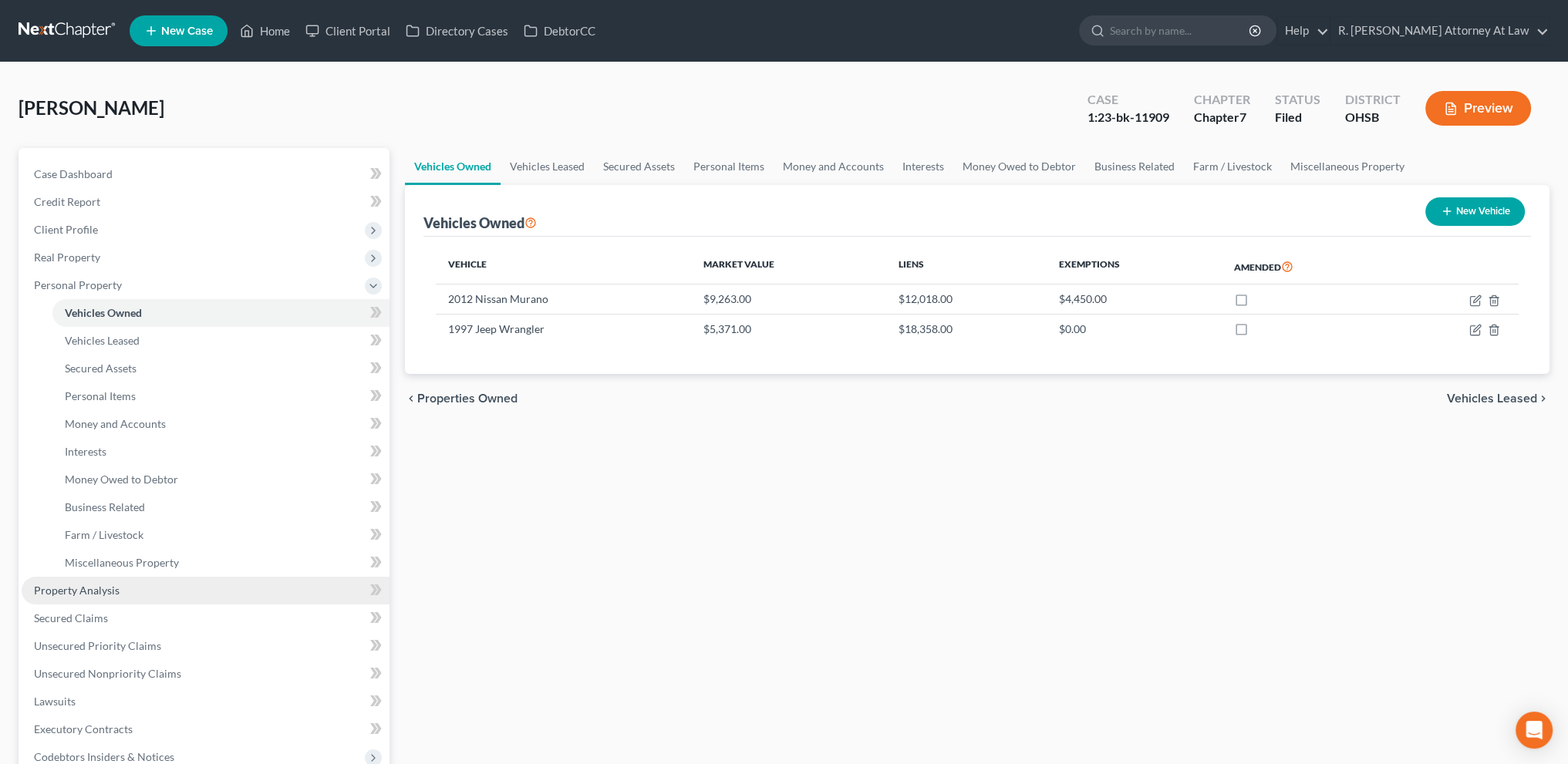
click at [95, 590] on span "Property Analysis" at bounding box center [76, 590] width 86 height 13
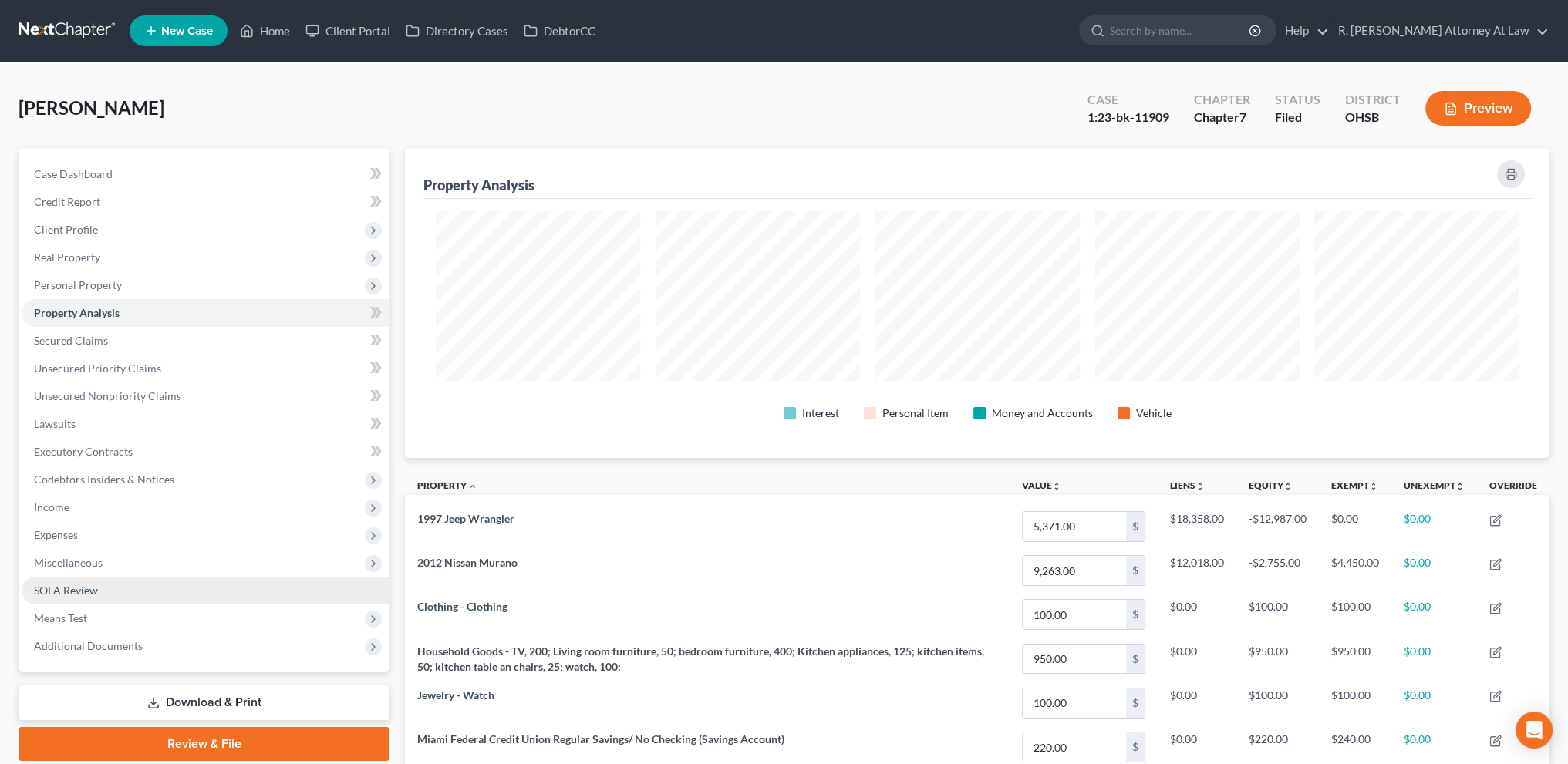
scroll to position [310, 1144]
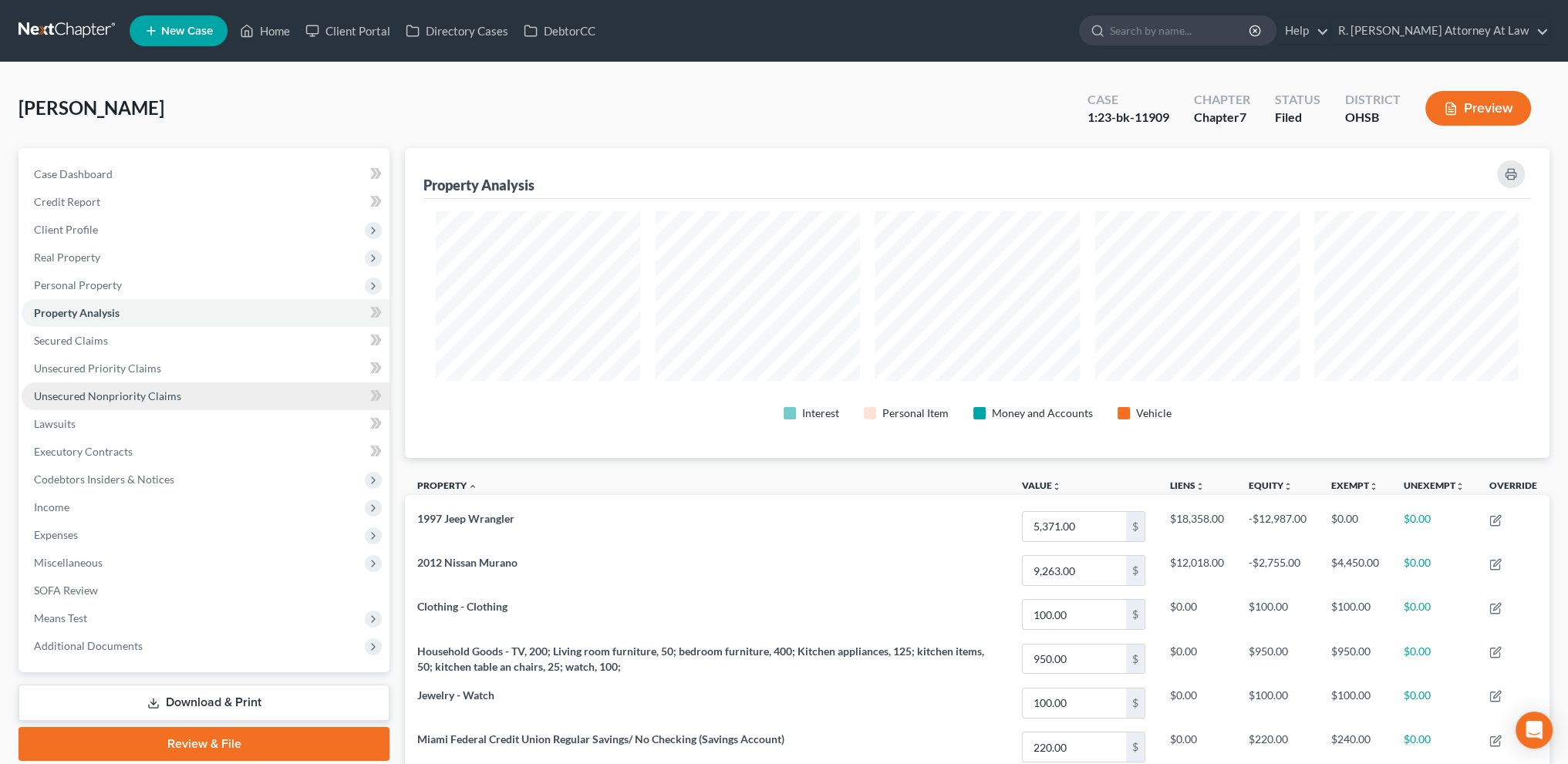
click at [69, 394] on span "Unsecured Nonpriority Claims" at bounding box center [107, 396] width 148 height 13
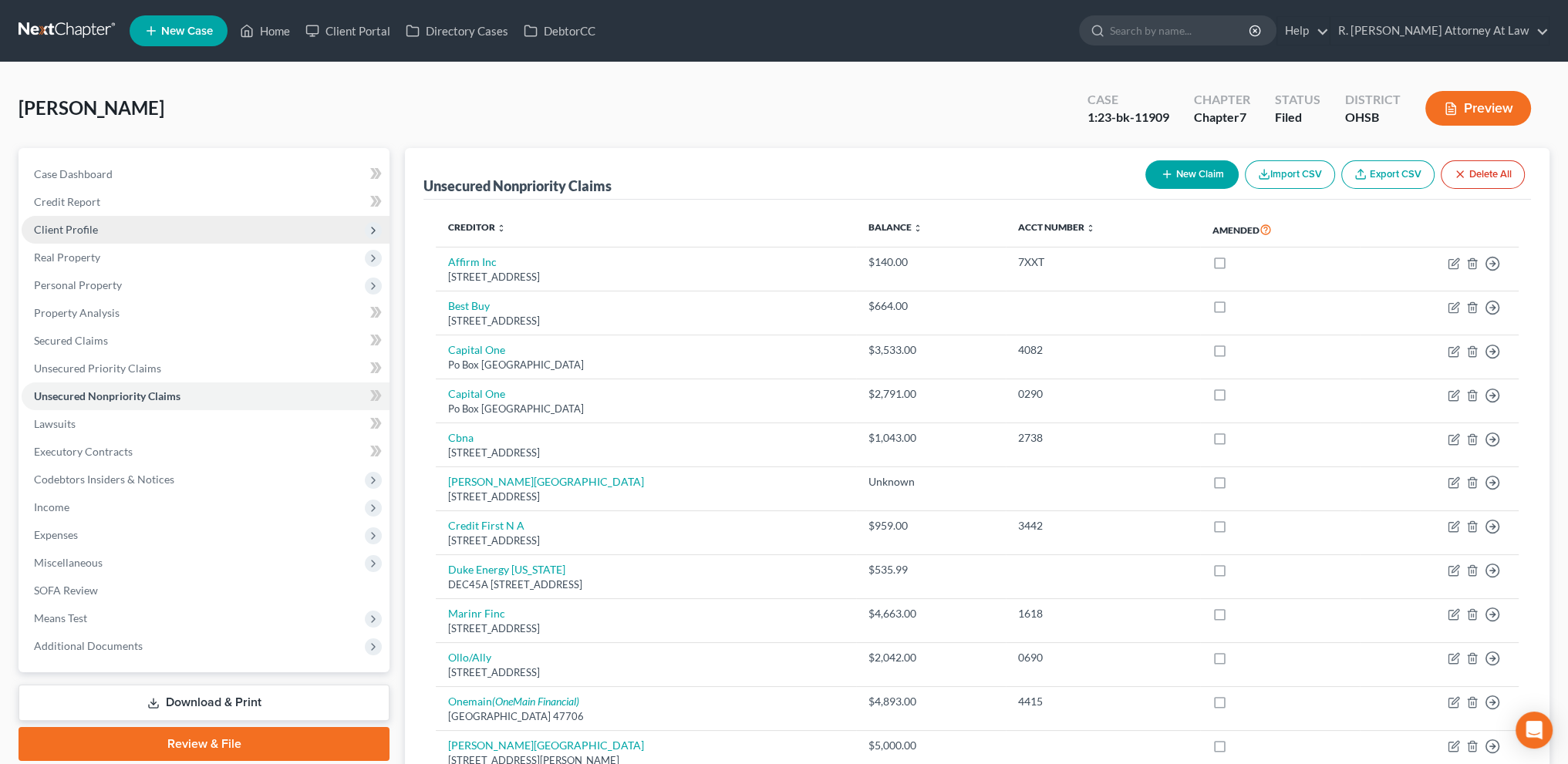
click at [72, 225] on span "Client Profile" at bounding box center [65, 229] width 64 height 13
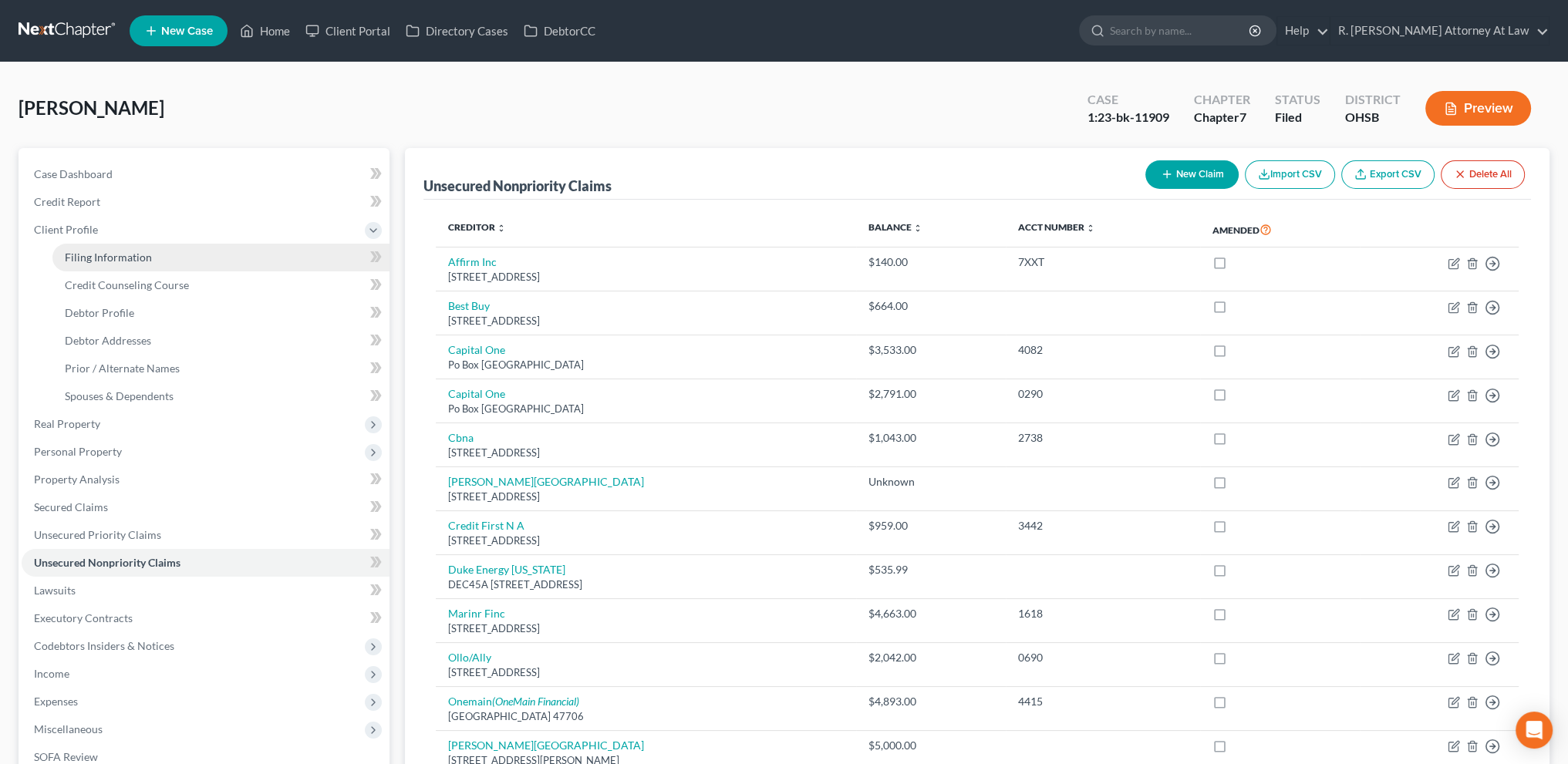
click at [107, 258] on span "Filing Information" at bounding box center [109, 257] width 87 height 13
select select "1"
select select "0"
select select "36"
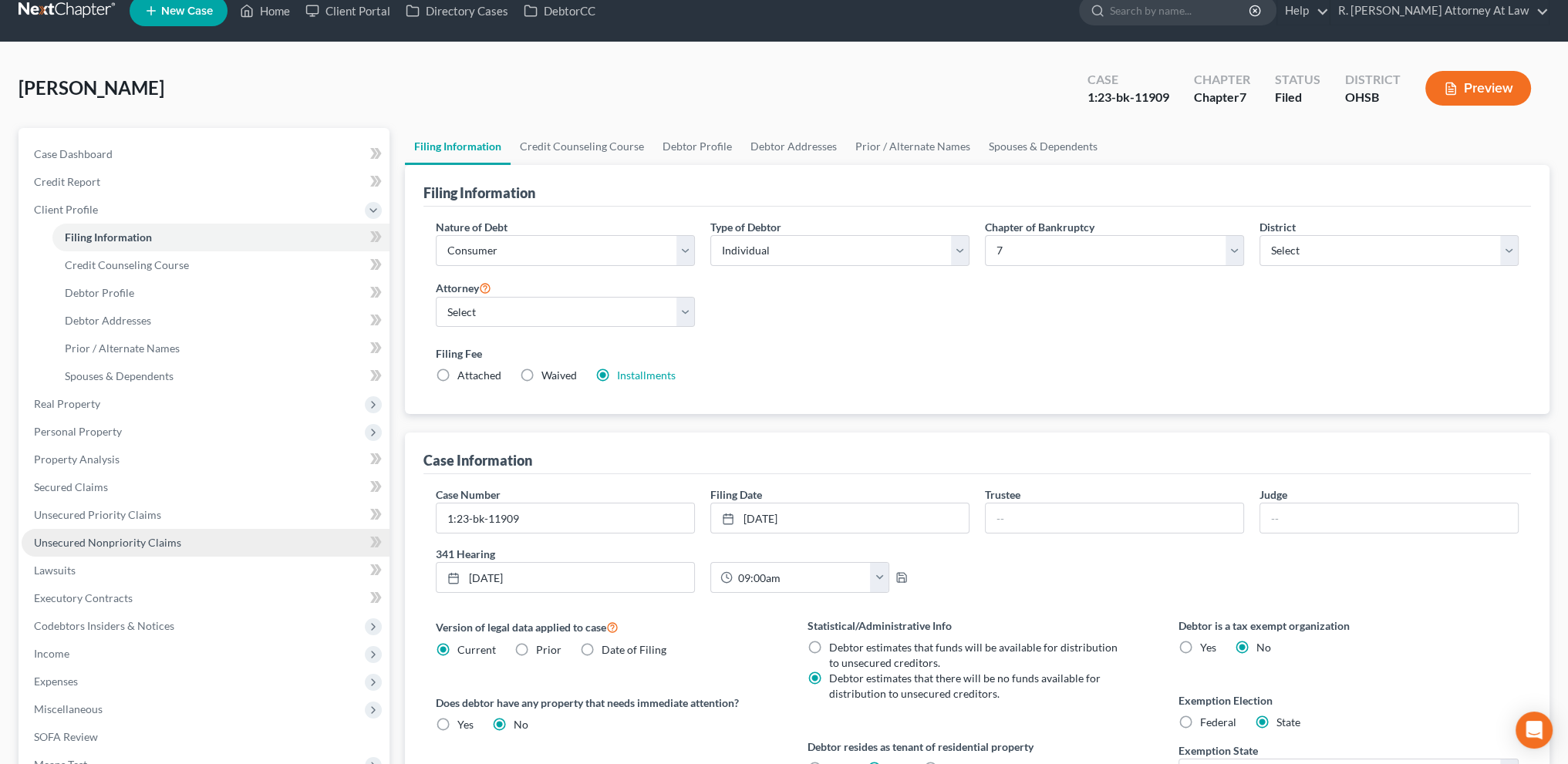
scroll to position [39, 0]
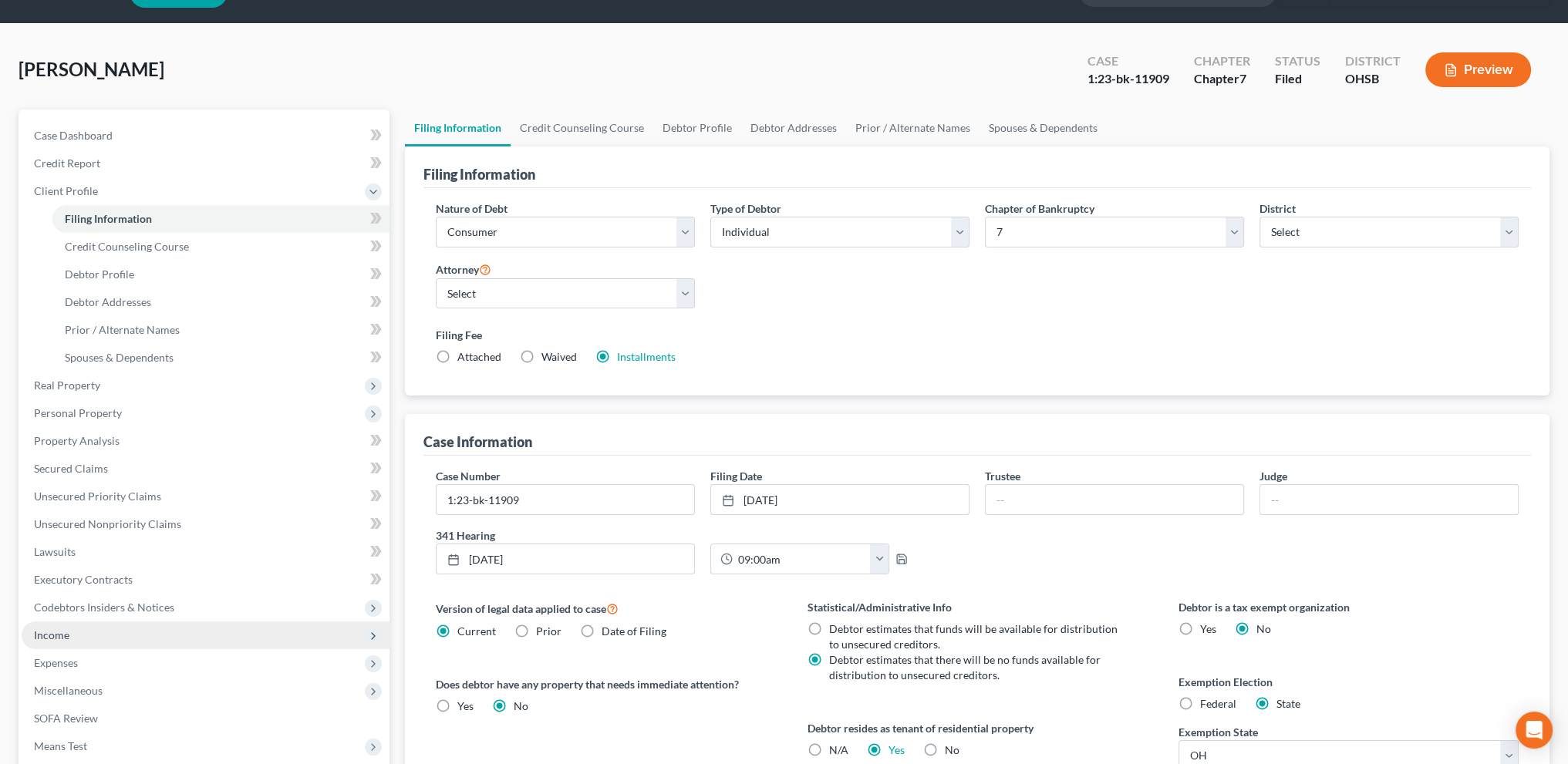
click at [63, 638] on span "Income" at bounding box center [206, 635] width 368 height 28
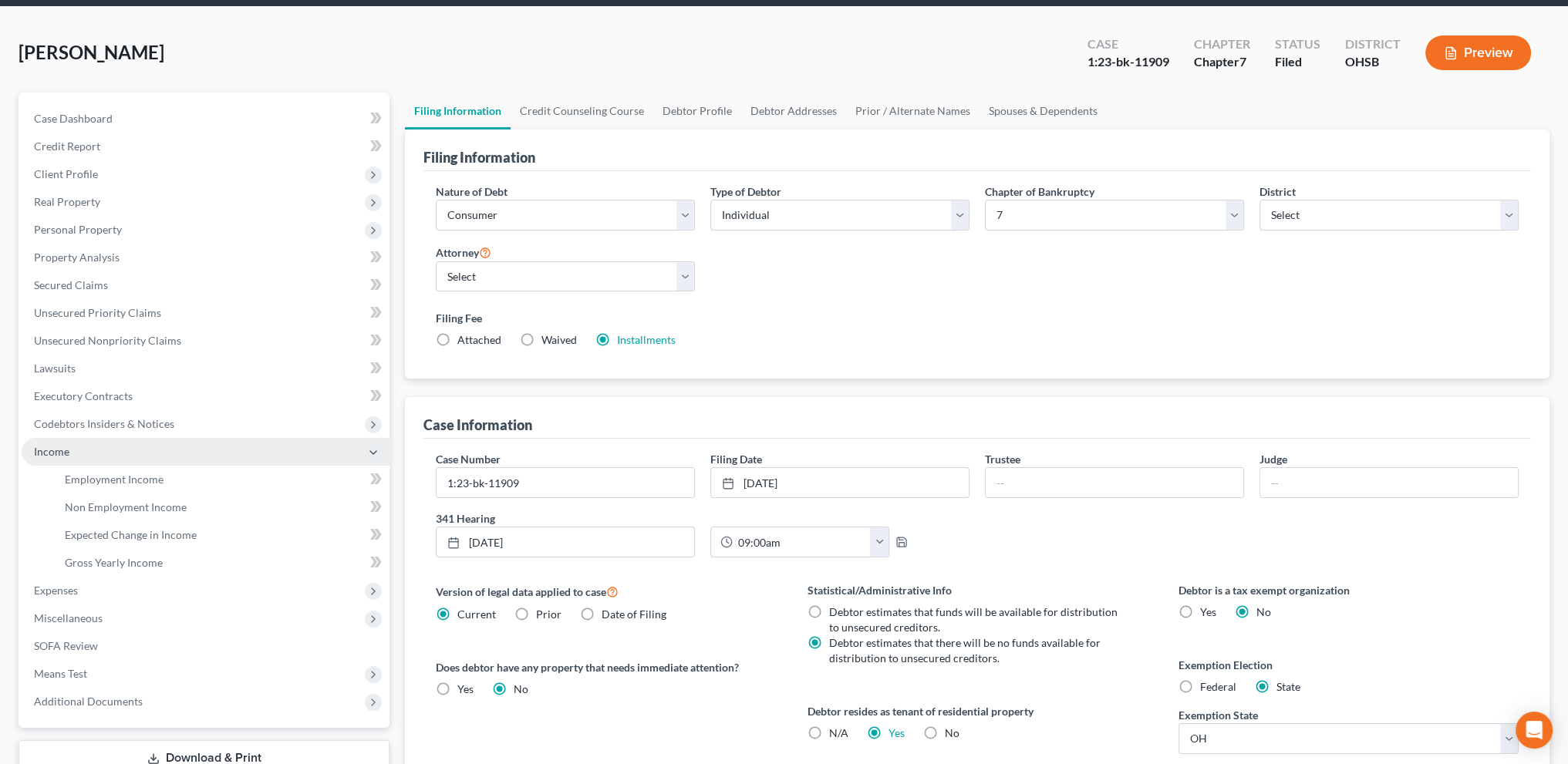
scroll to position [58, 0]
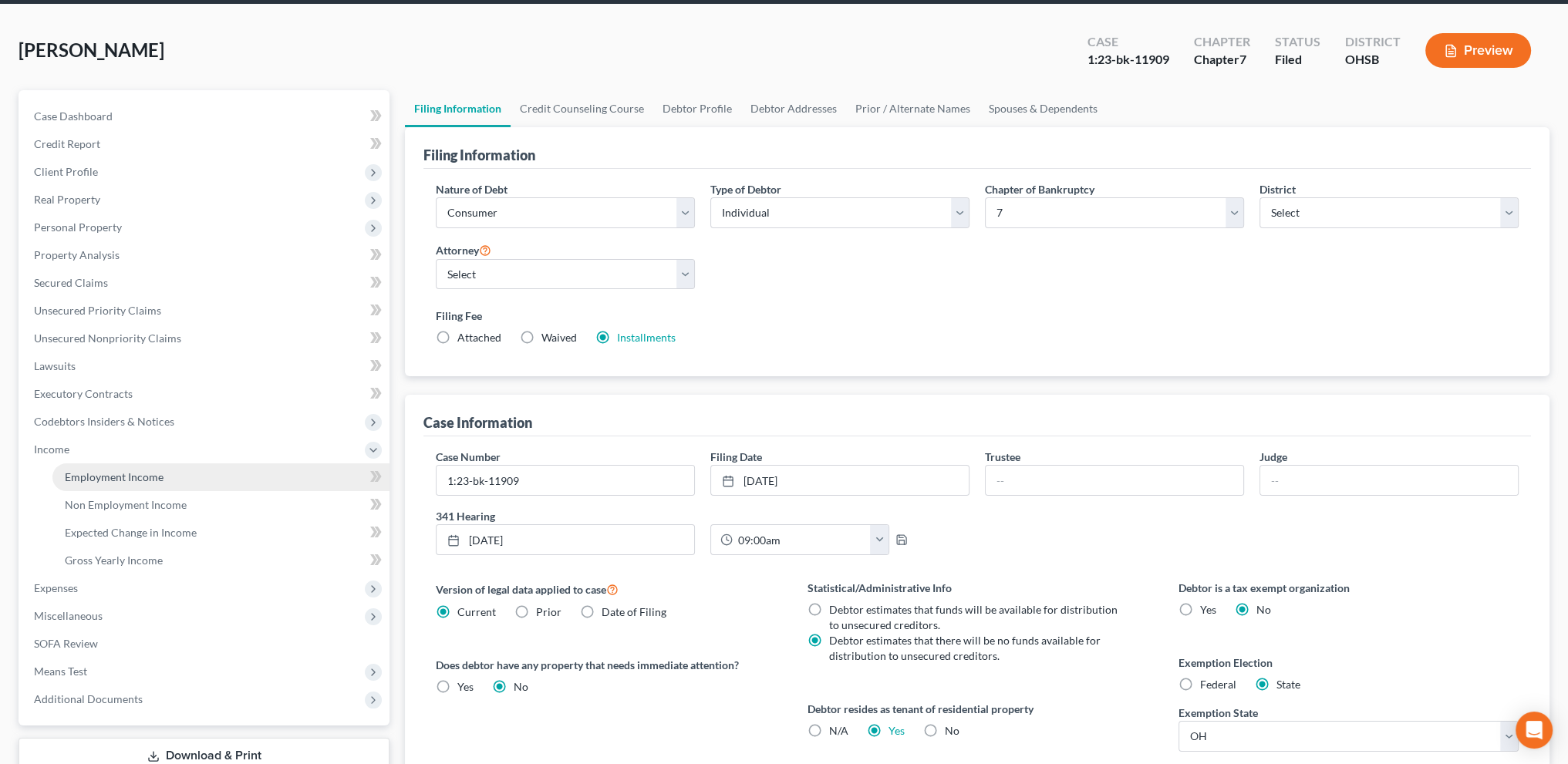
click at [78, 478] on span "Employment Income" at bounding box center [114, 477] width 99 height 13
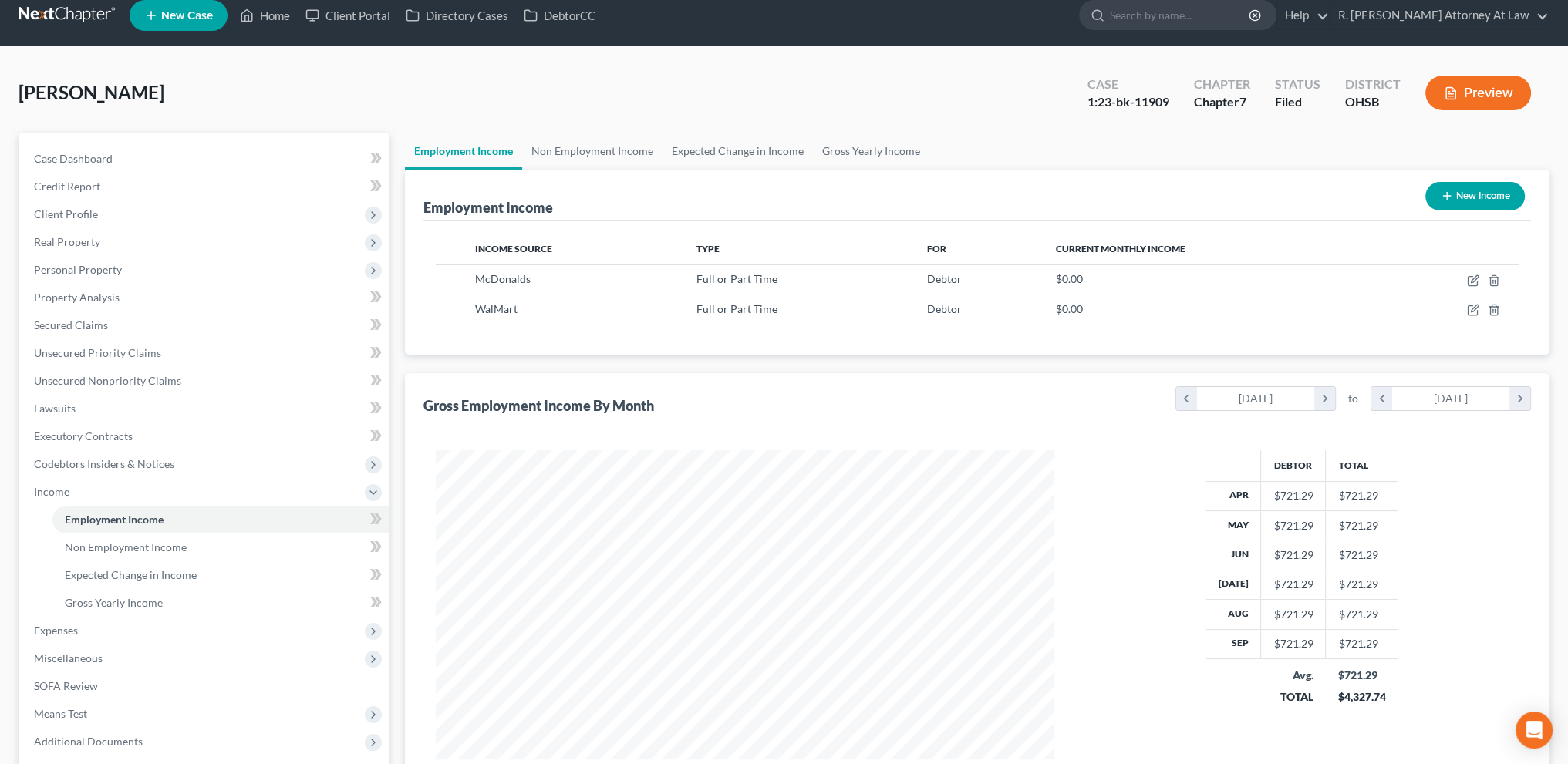
scroll to position [18, 0]
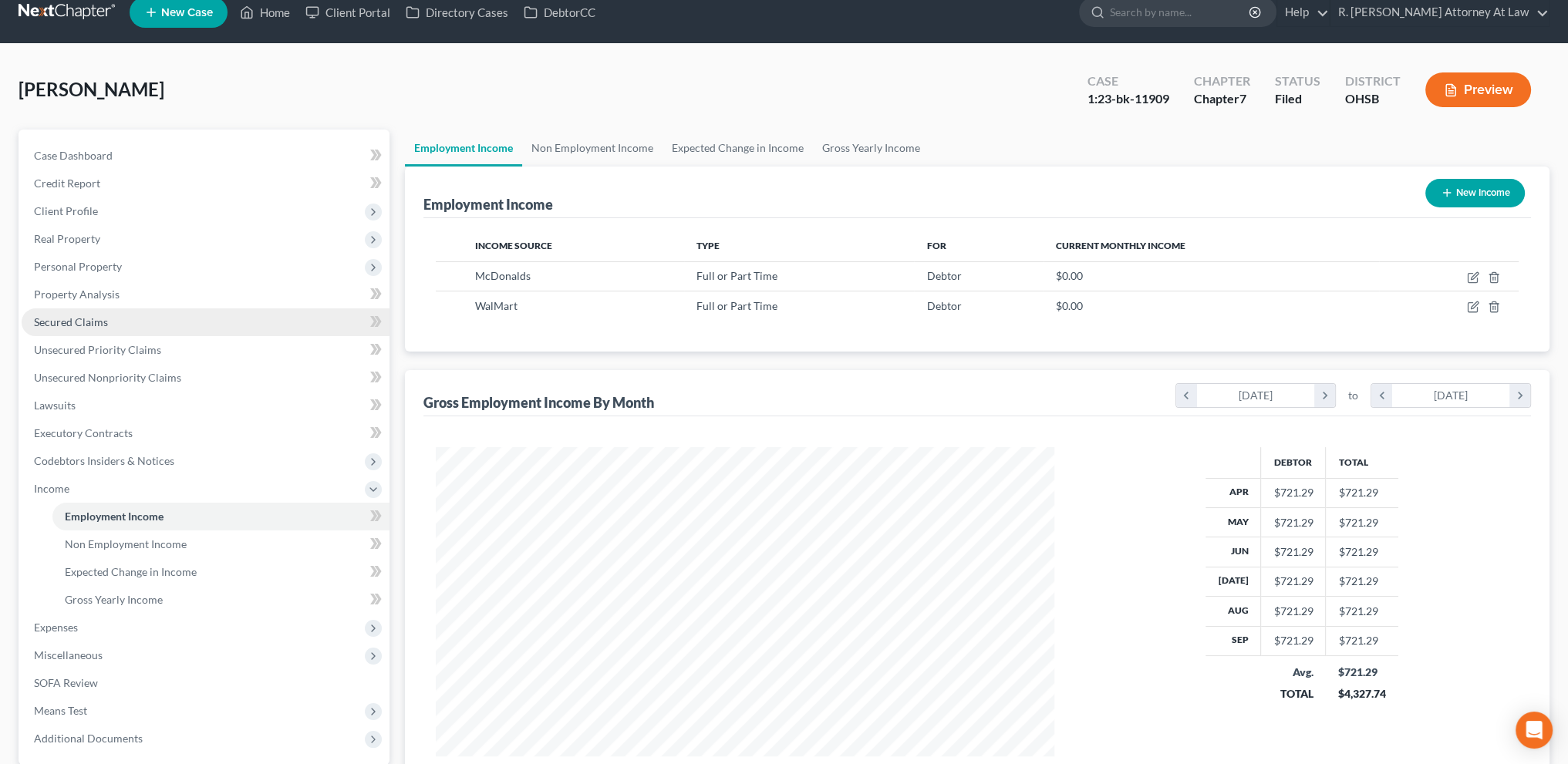
click at [75, 312] on link "Secured Claims" at bounding box center [206, 322] width 368 height 28
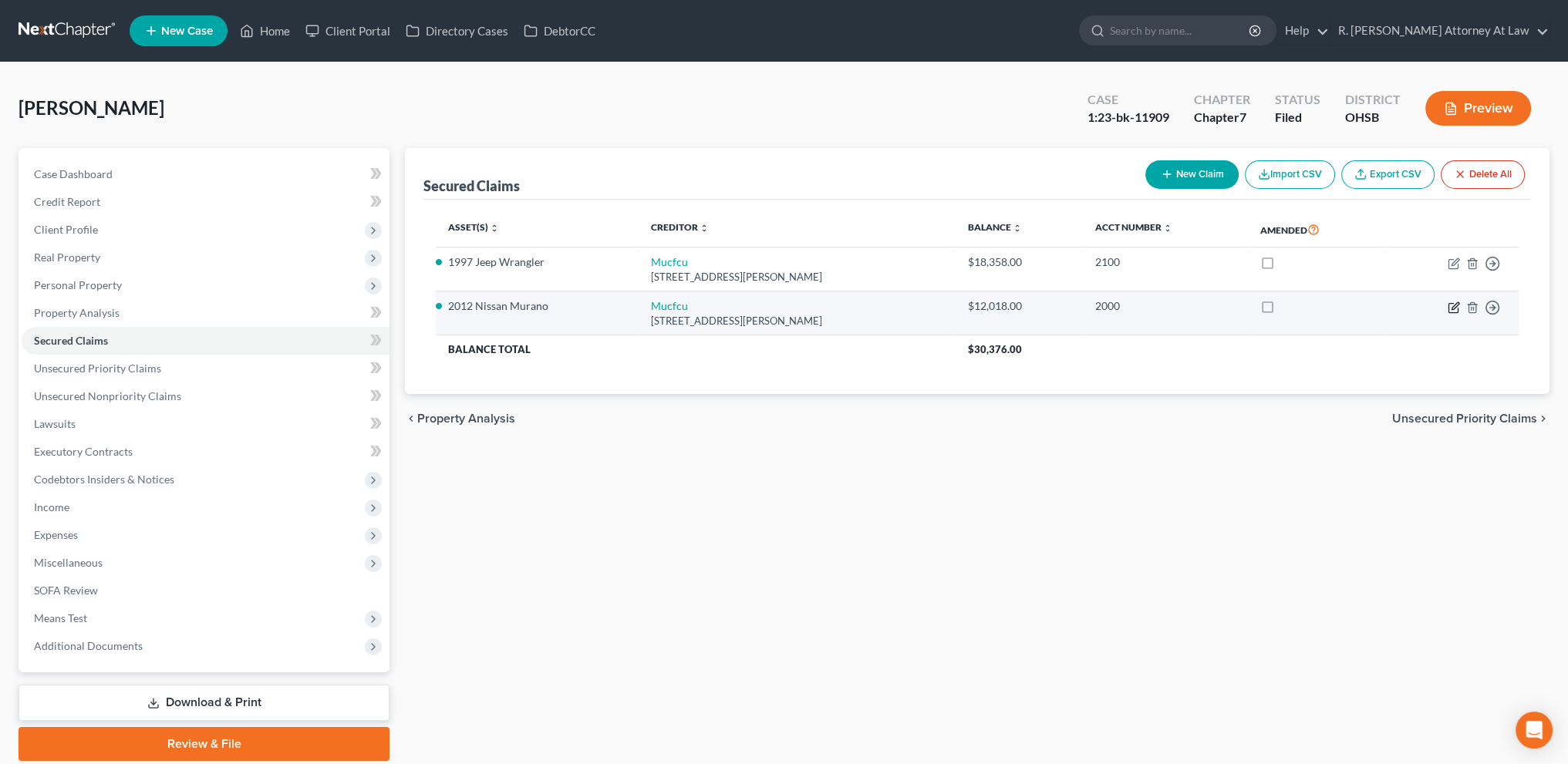
click at [1453, 309] on icon "button" at bounding box center [1454, 308] width 13 height 13
select select "36"
select select "2"
select select "0"
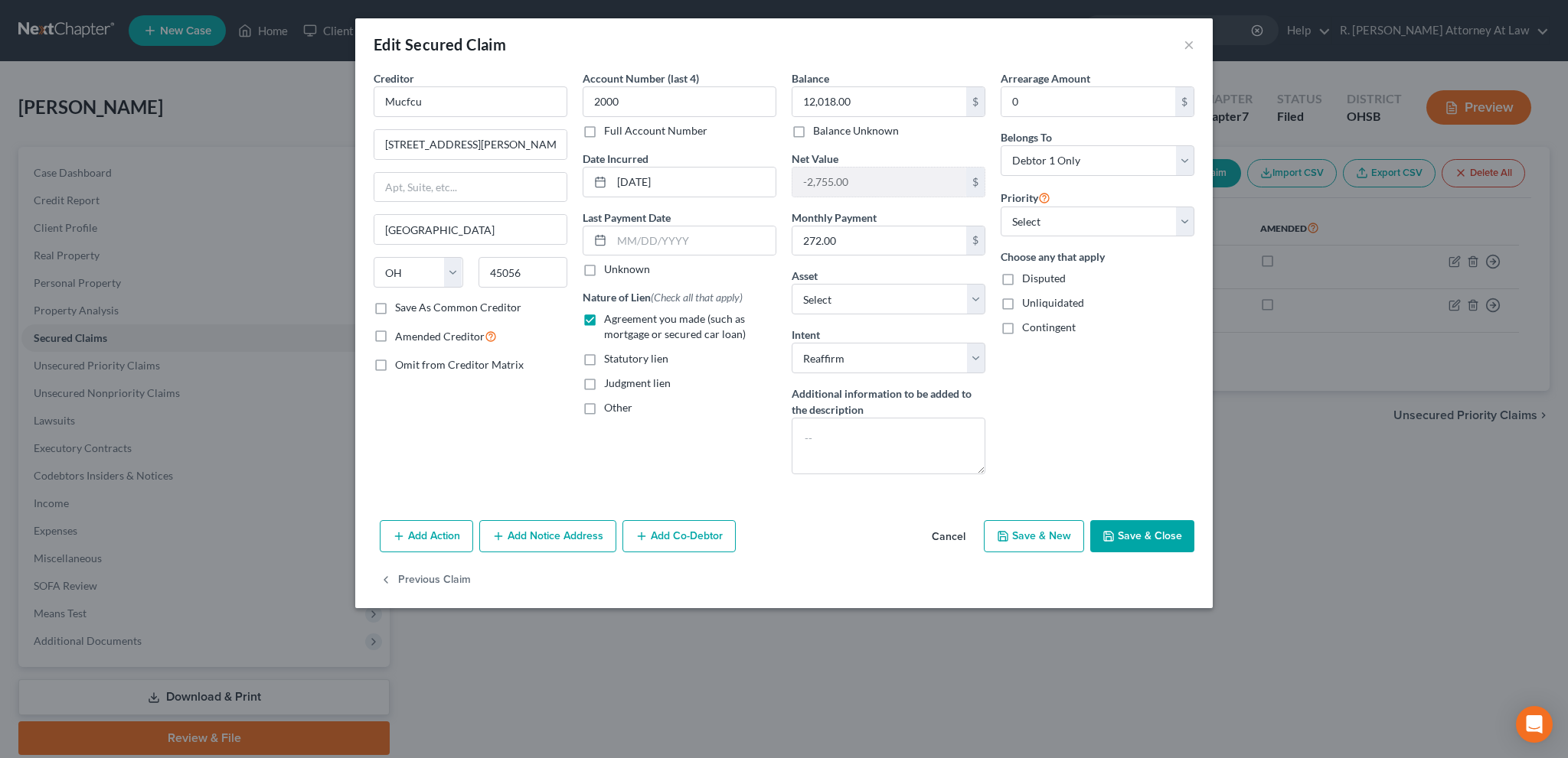
click at [1139, 531] on button "Save & Close" at bounding box center [1142, 536] width 104 height 32
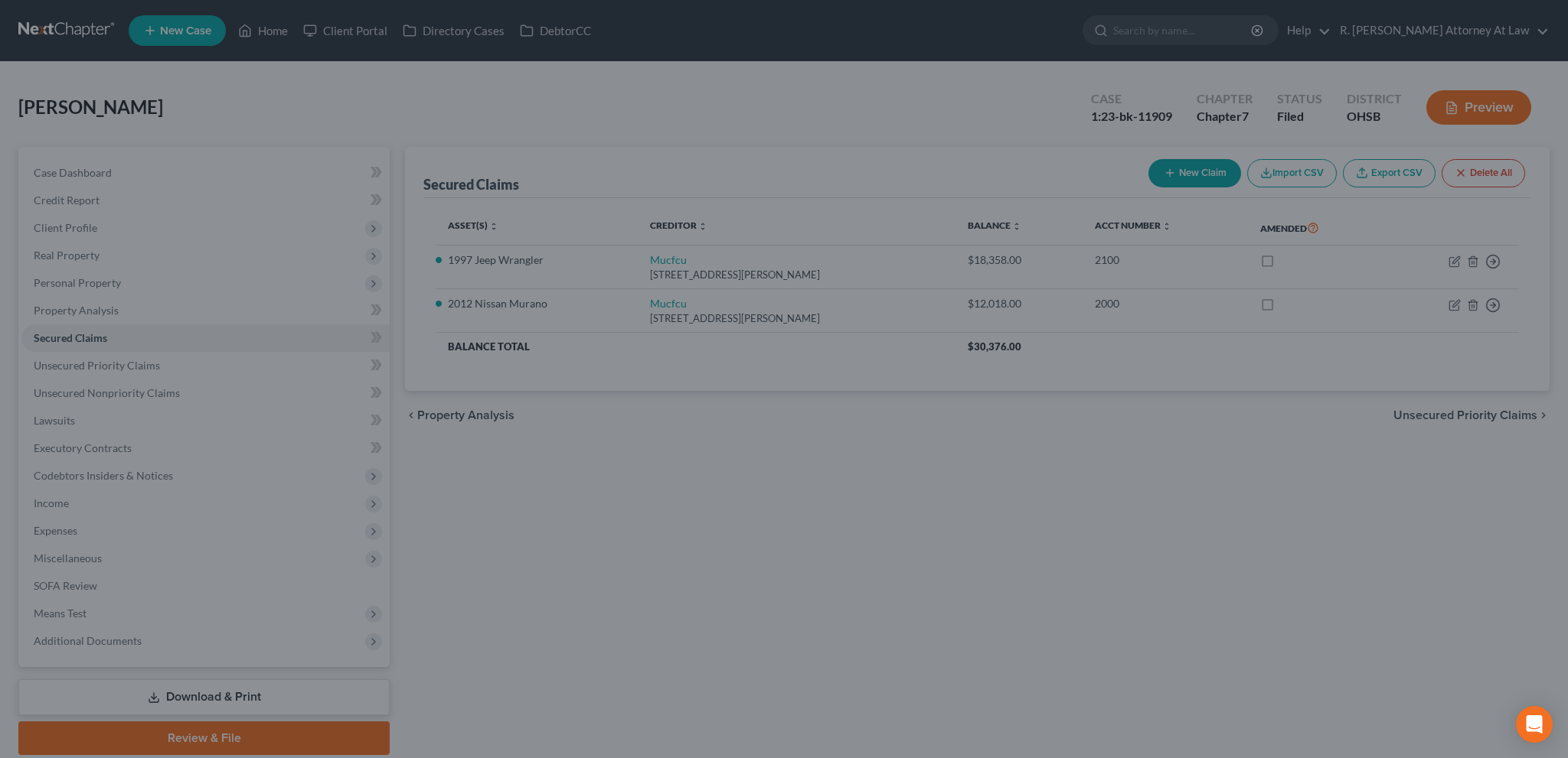
select select "9"
